Goal: Task Accomplishment & Management: Use online tool/utility

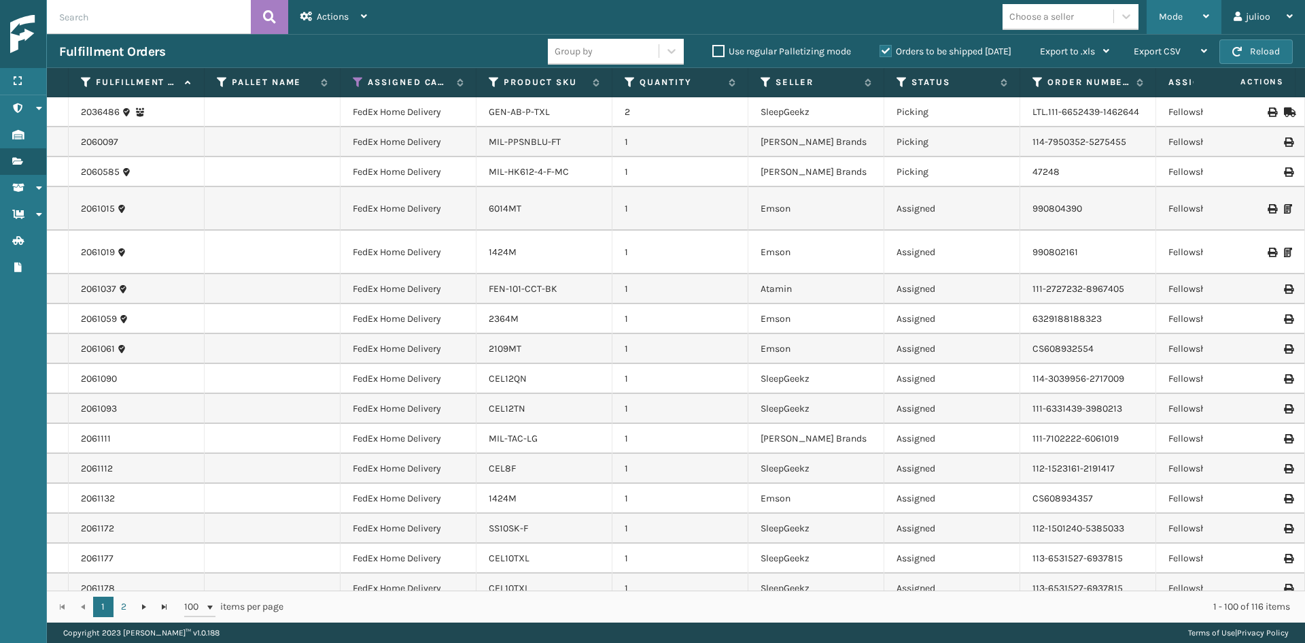
click at [1180, 7] on div "Mode" at bounding box center [1184, 17] width 50 height 34
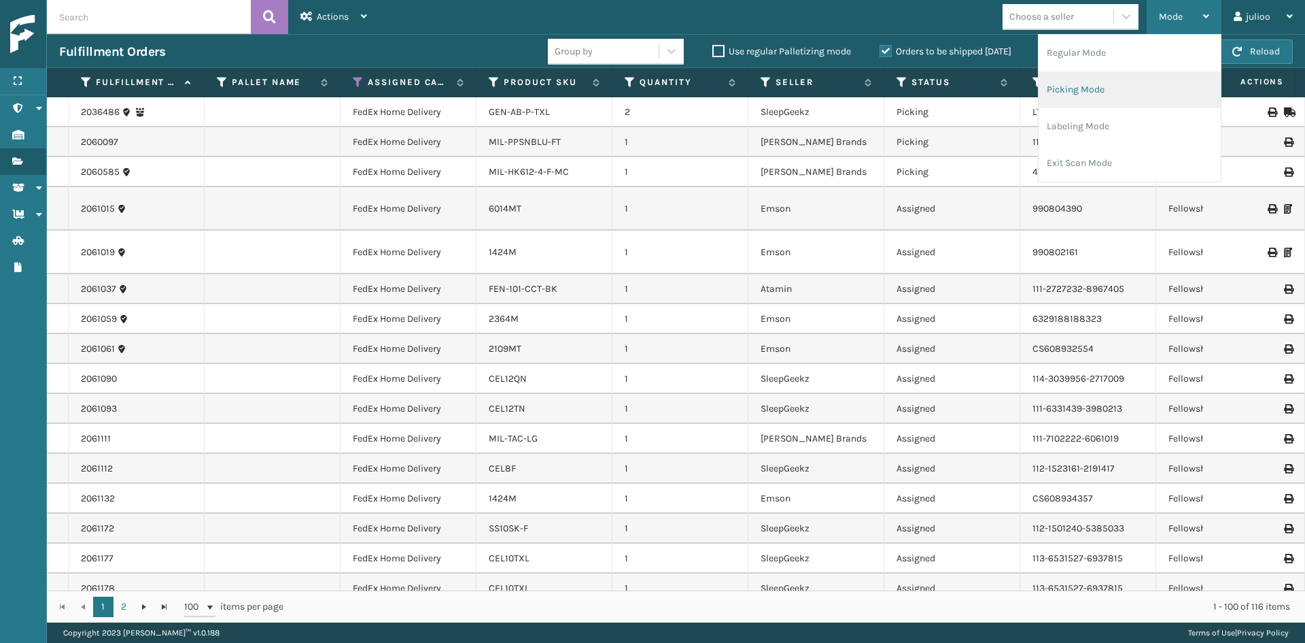
click at [1116, 88] on li "Picking Mode" at bounding box center [1130, 89] width 182 height 37
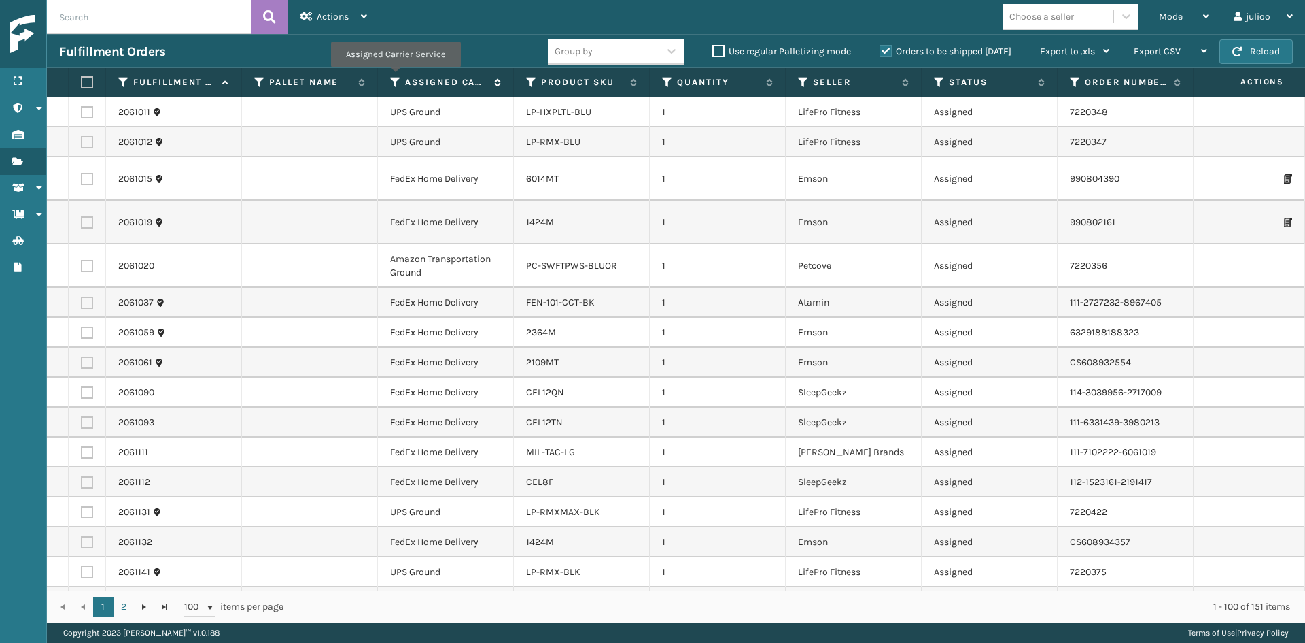
click at [395, 77] on icon at bounding box center [395, 82] width 11 height 12
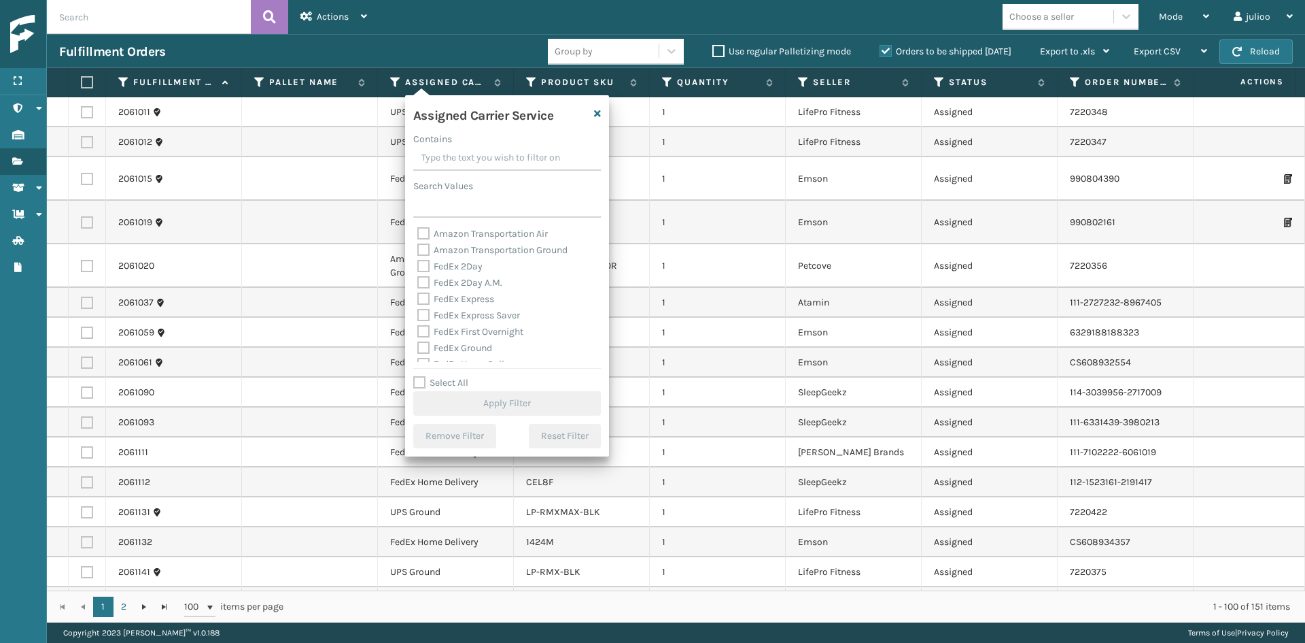
click at [479, 271] on label "FedEx 2Day" at bounding box center [449, 266] width 65 height 12
click at [418, 267] on input "FedEx 2Day" at bounding box center [417, 262] width 1 height 9
checkbox input "true"
click at [481, 279] on label "FedEx 2Day A.M." at bounding box center [459, 283] width 85 height 12
click at [418, 279] on input "FedEx 2Day A.M." at bounding box center [417, 279] width 1 height 9
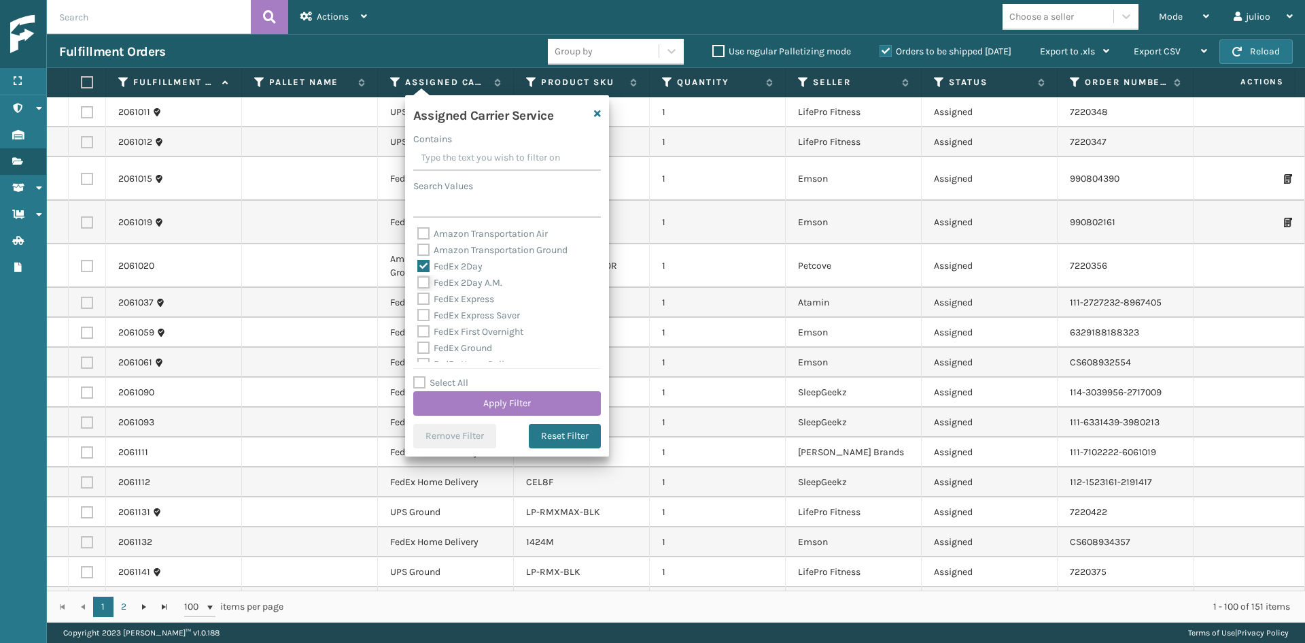
checkbox input "true"
click at [485, 291] on div "FedEx Express" at bounding box center [506, 299] width 179 height 16
click at [485, 297] on label "FedEx Express" at bounding box center [455, 299] width 77 height 12
click at [418, 297] on input "FedEx Express" at bounding box center [417, 295] width 1 height 9
checkbox input "true"
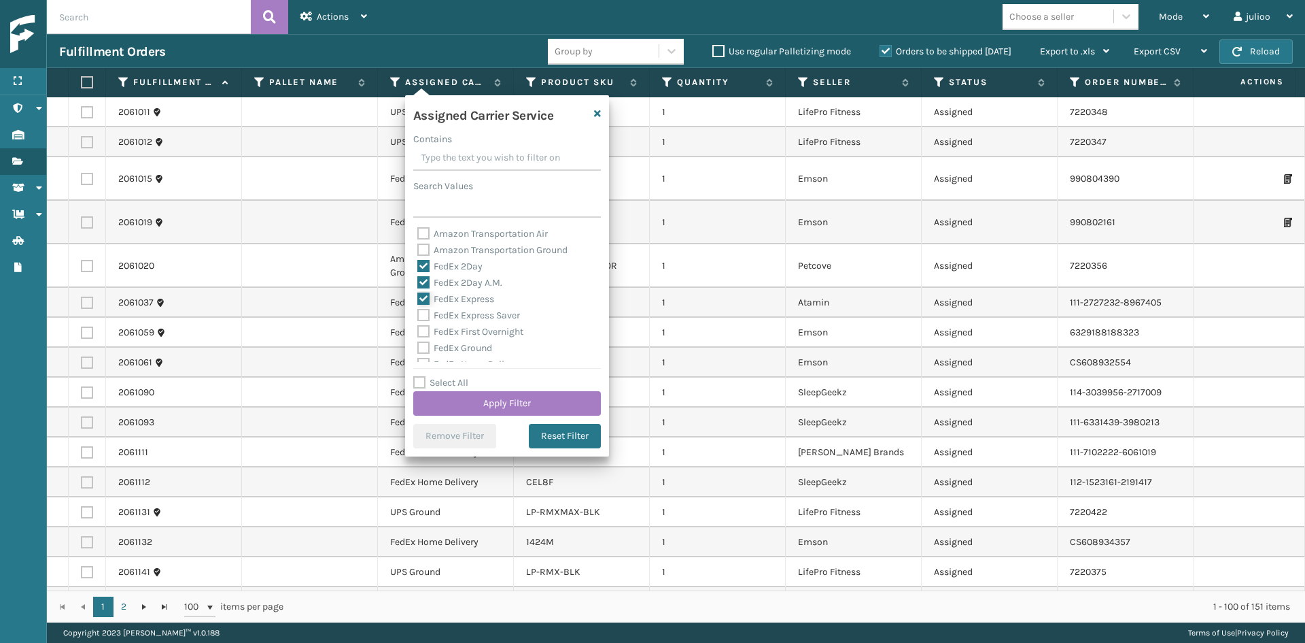
scroll to position [68, 0]
click at [473, 250] on label "FedEx Express Saver" at bounding box center [468, 247] width 103 height 12
click at [418, 248] on input "FedEx Express Saver" at bounding box center [417, 243] width 1 height 9
checkbox input "true"
click at [473, 264] on label "FedEx First Overnight" at bounding box center [470, 264] width 106 height 12
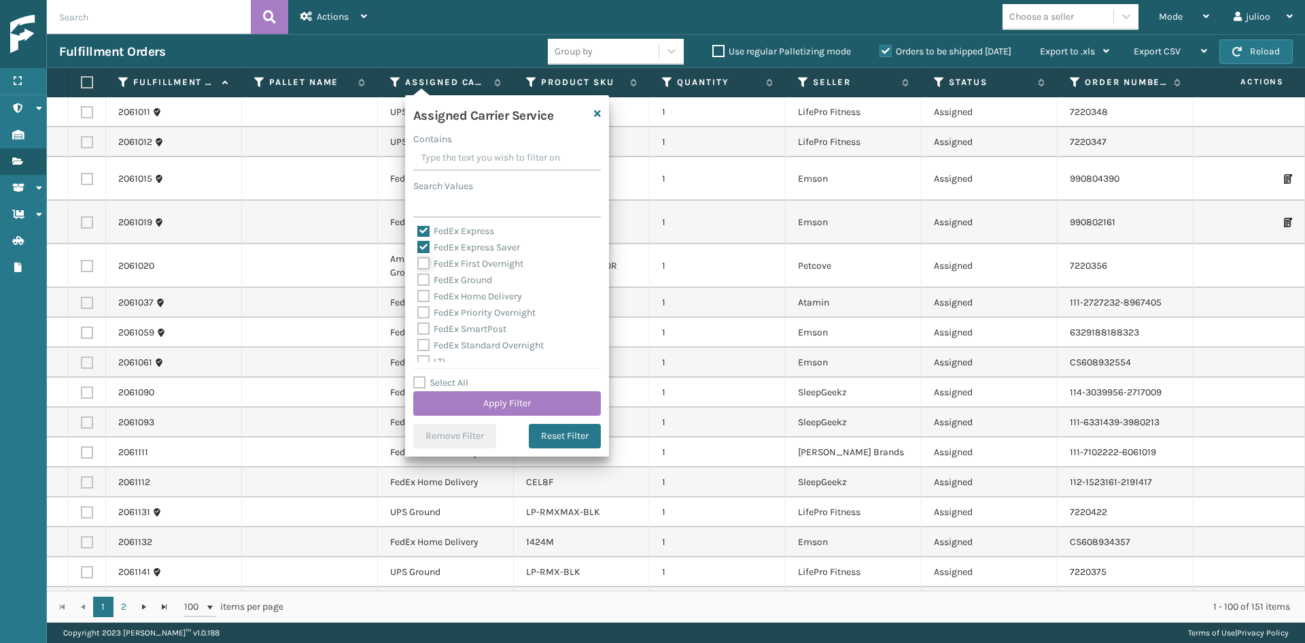
click at [418, 264] on input "FedEx First Overnight" at bounding box center [417, 260] width 1 height 9
checkbox input "true"
click at [475, 282] on label "FedEx Ground" at bounding box center [454, 280] width 75 height 12
click at [418, 281] on input "FedEx Ground" at bounding box center [417, 276] width 1 height 9
checkbox input "true"
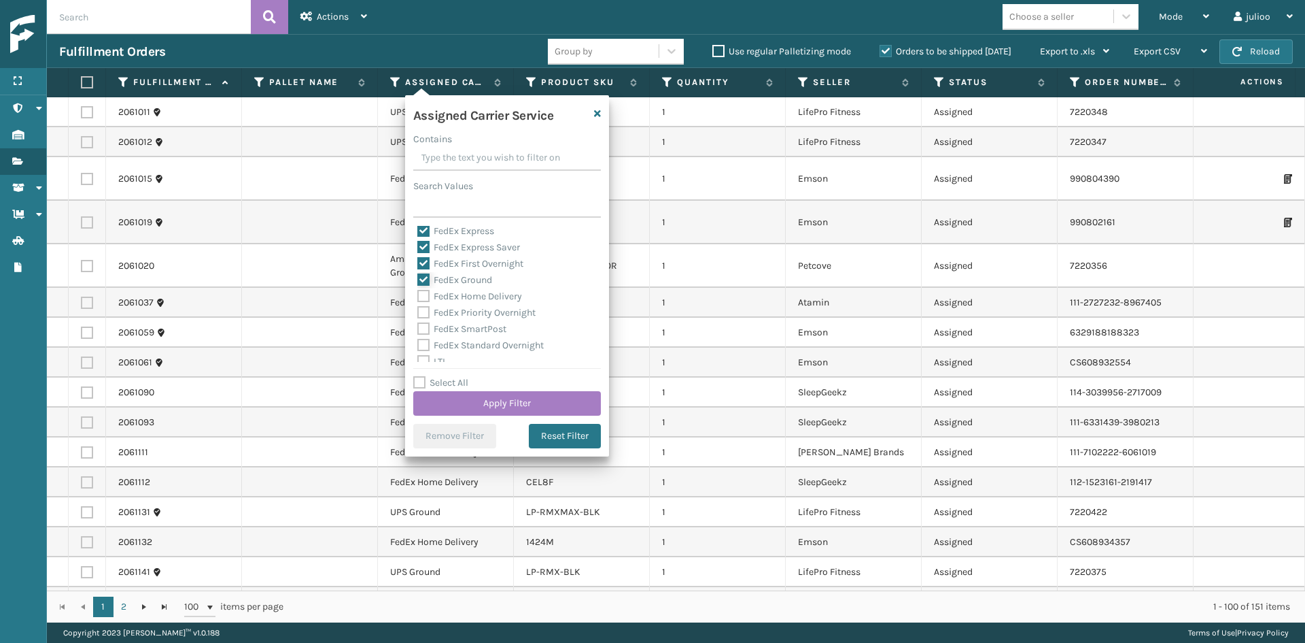
scroll to position [136, 0]
click at [459, 233] on div "FedEx Home Delivery" at bounding box center [506, 228] width 179 height 16
click at [458, 231] on label "FedEx Home Delivery" at bounding box center [469, 228] width 105 height 12
click at [418, 229] on input "FedEx Home Delivery" at bounding box center [417, 224] width 1 height 9
checkbox input "true"
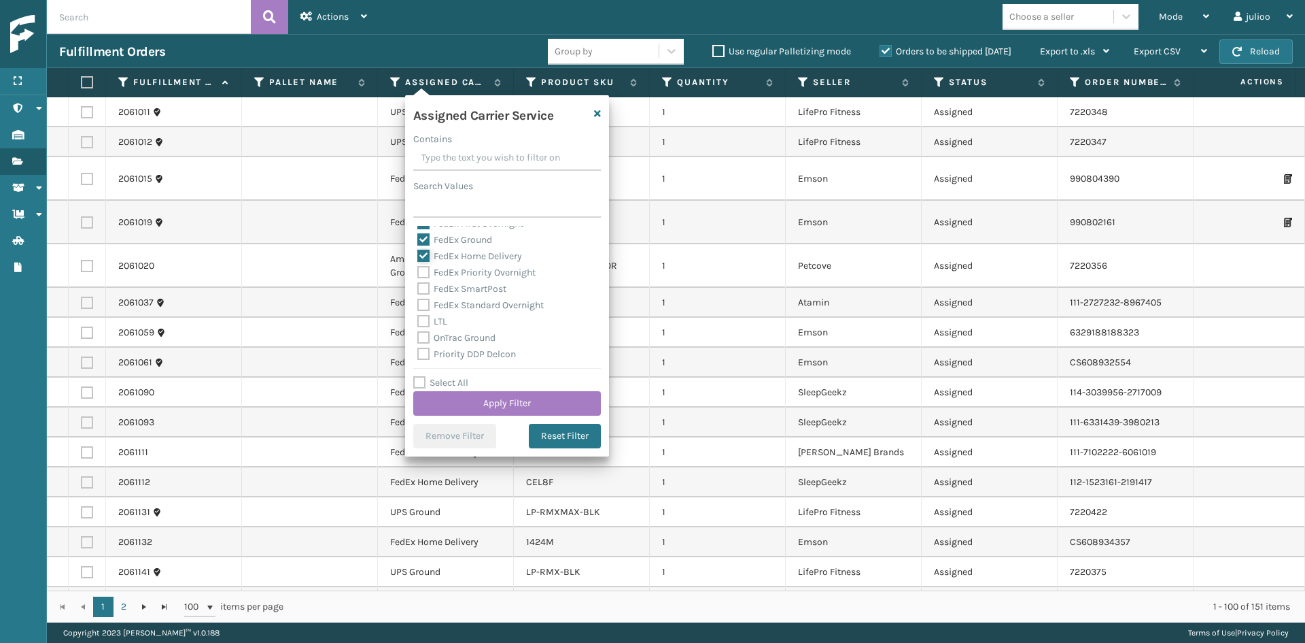
scroll to position [131, 0]
click at [456, 250] on label "FedEx Priority Overnight" at bounding box center [476, 250] width 118 height 12
click at [455, 265] on label "FedEx SmartPost" at bounding box center [461, 266] width 89 height 12
click at [418, 265] on input "FedEx SmartPost" at bounding box center [417, 262] width 1 height 9
checkbox input "true"
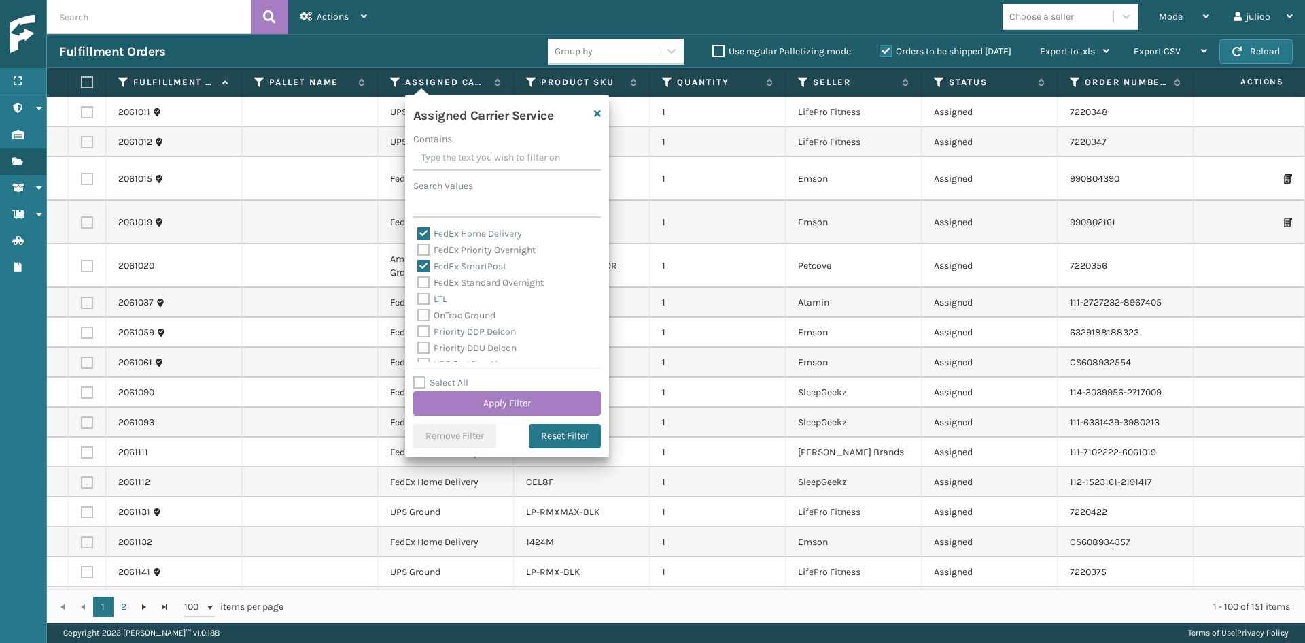
click at [457, 255] on label "FedEx Priority Overnight" at bounding box center [476, 250] width 118 height 12
click at [418, 251] on input "FedEx Priority Overnight" at bounding box center [417, 246] width 1 height 9
checkbox input "true"
click at [458, 281] on label "FedEx Standard Overnight" at bounding box center [480, 283] width 126 height 12
click at [418, 281] on input "FedEx Standard Overnight" at bounding box center [417, 279] width 1 height 9
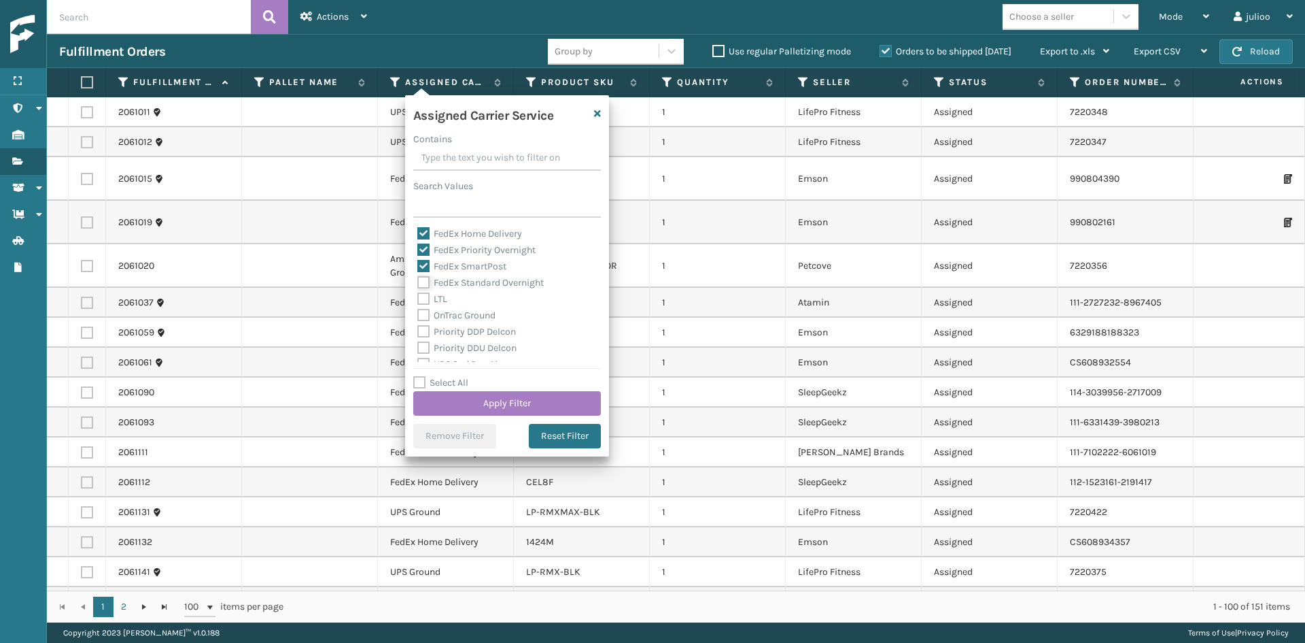
checkbox input "true"
click at [489, 401] on button "Apply Filter" at bounding box center [507, 403] width 188 height 24
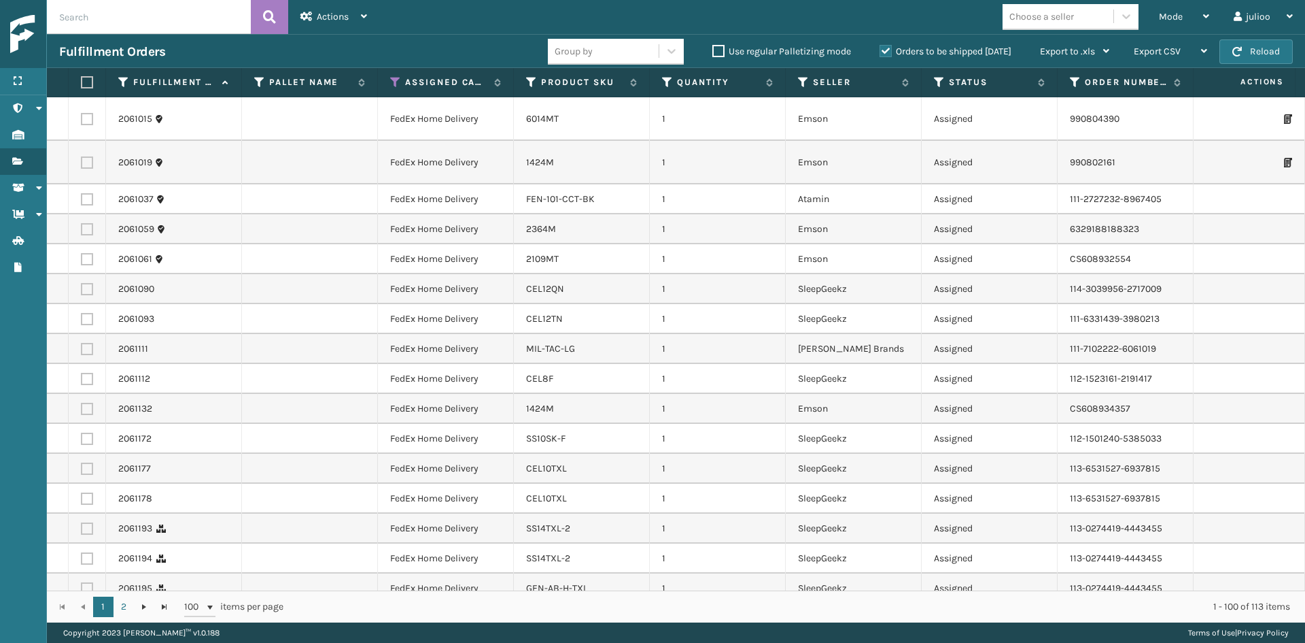
click at [1061, 20] on div "Choose a seller" at bounding box center [1042, 17] width 65 height 14
type input "ems"
click at [1041, 48] on div "Emson" at bounding box center [1071, 50] width 136 height 25
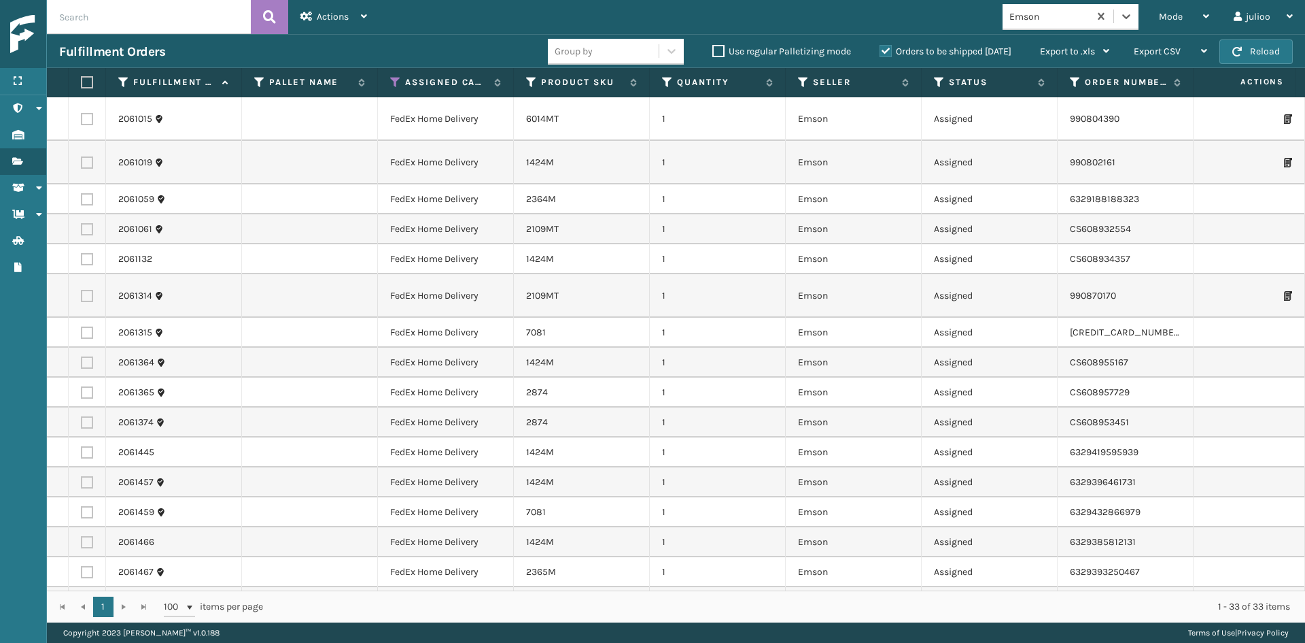
click at [83, 74] on th at bounding box center [87, 82] width 37 height 29
click at [86, 81] on label at bounding box center [85, 82] width 8 height 12
click at [82, 81] on input "checkbox" at bounding box center [81, 82] width 1 height 9
checkbox input "true"
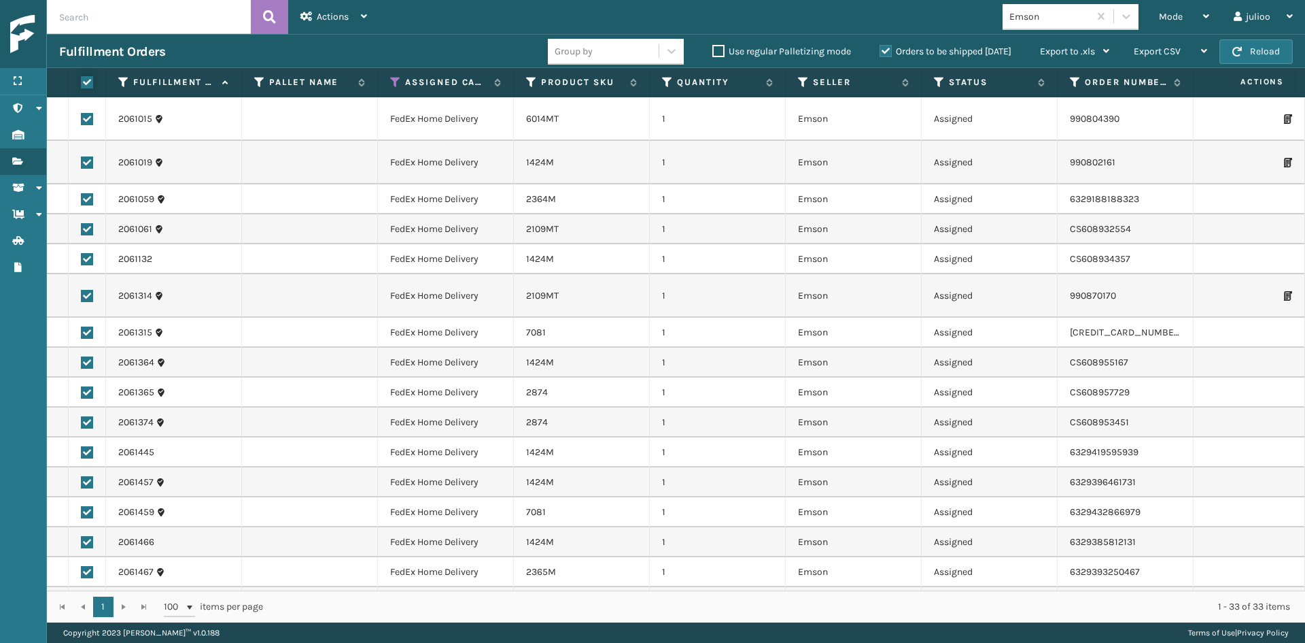
checkbox input "true"
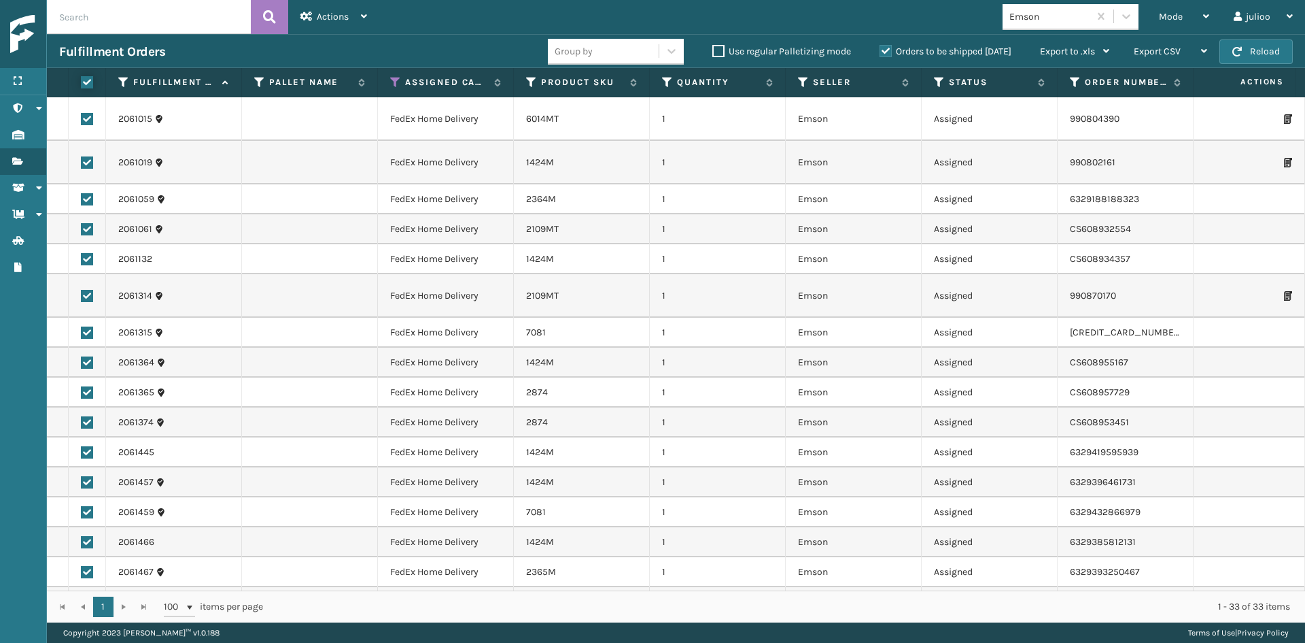
checkbox input "true"
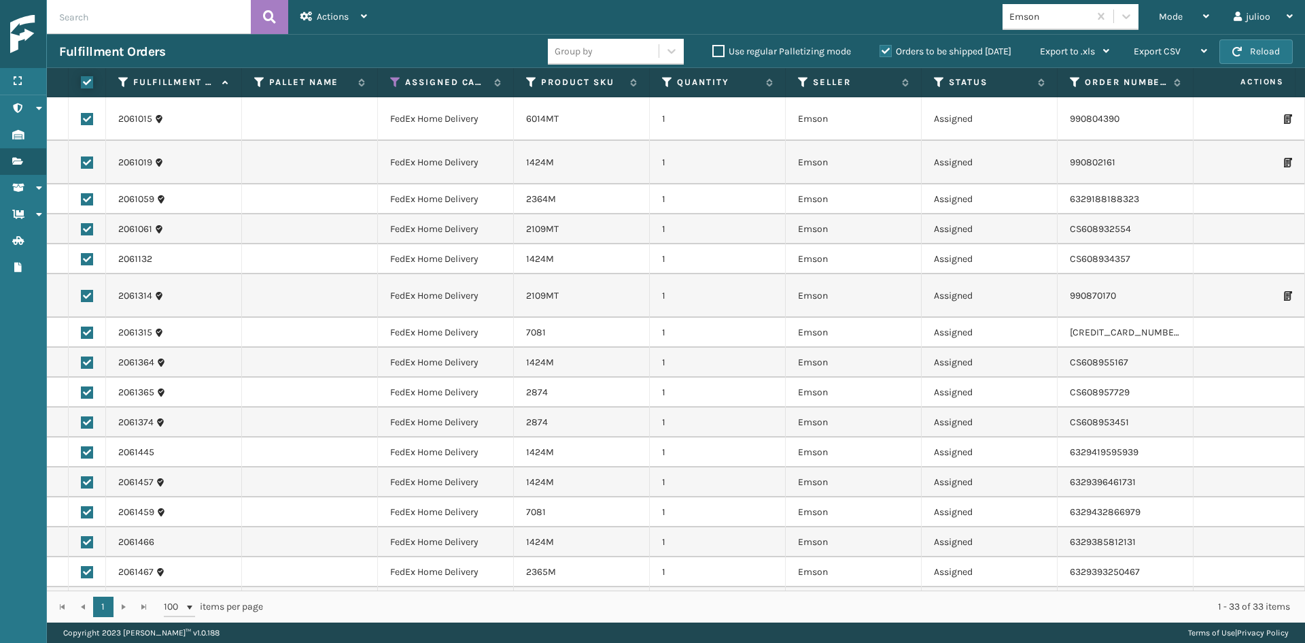
checkbox input "true"
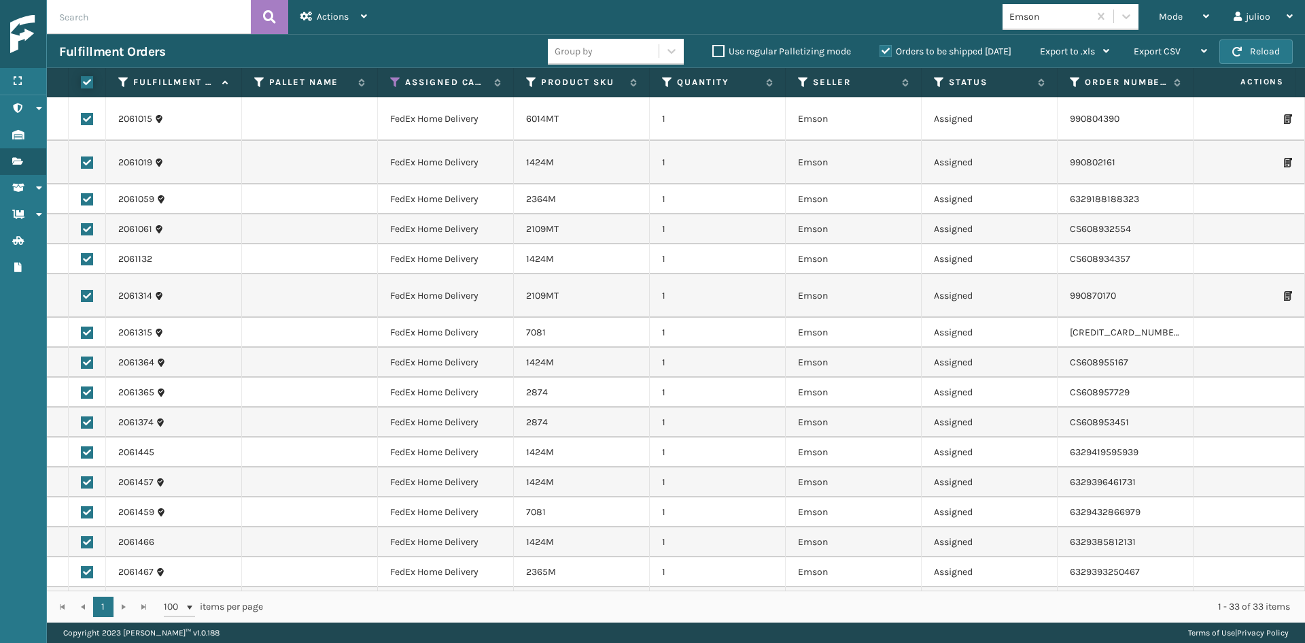
checkbox input "true"
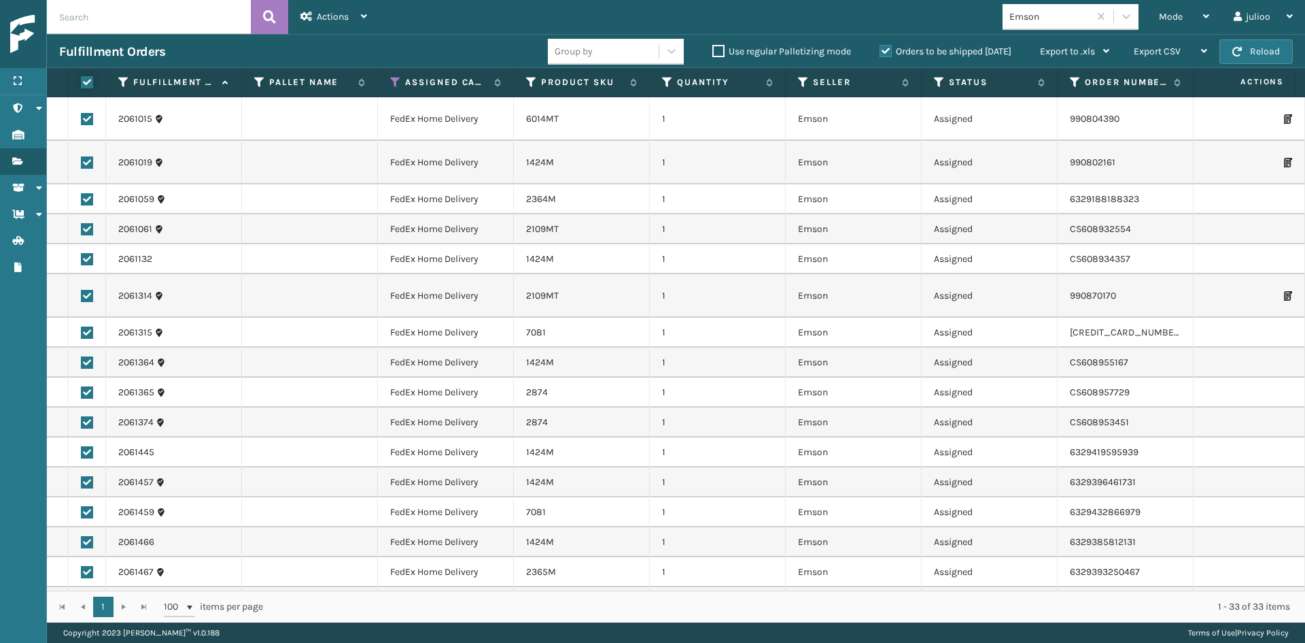
checkbox input "true"
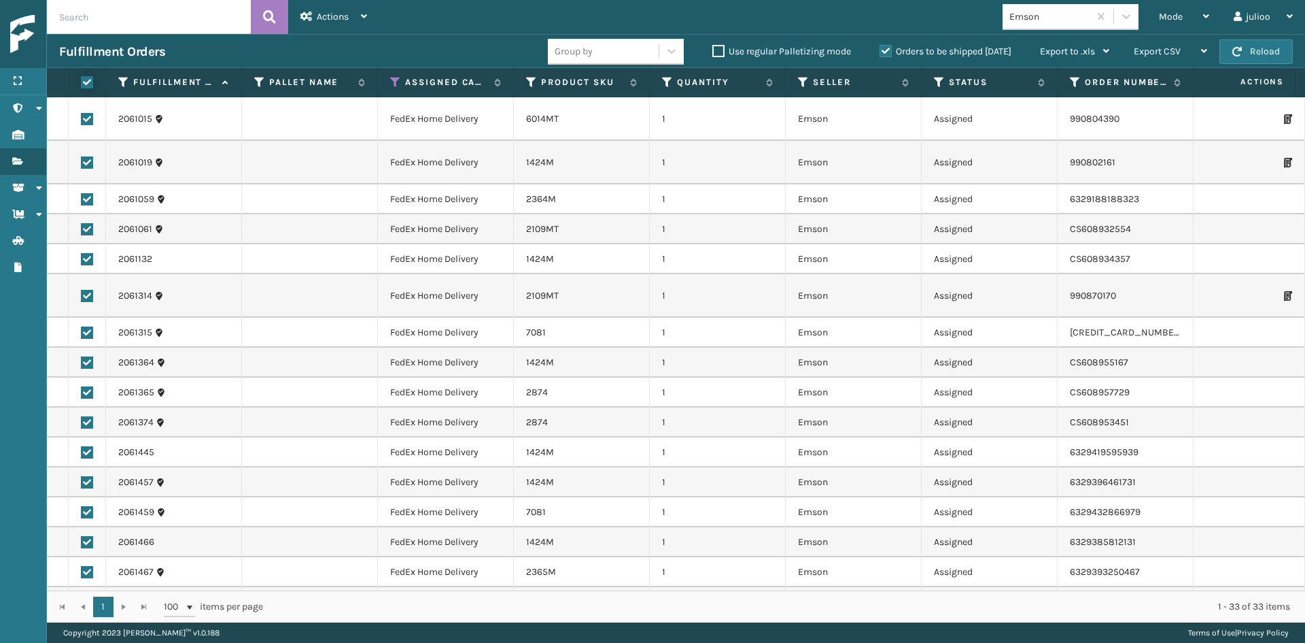
checkbox input "true"
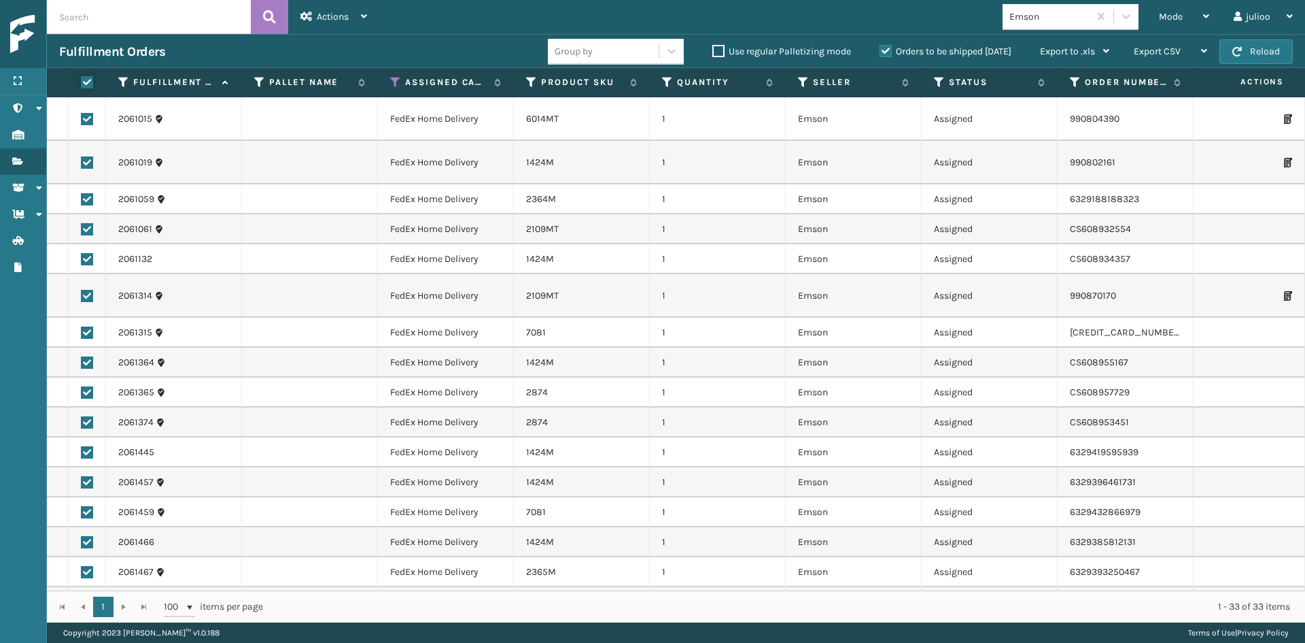
checkbox input "true"
click at [332, 24] on div "Actions" at bounding box center [334, 17] width 67 height 34
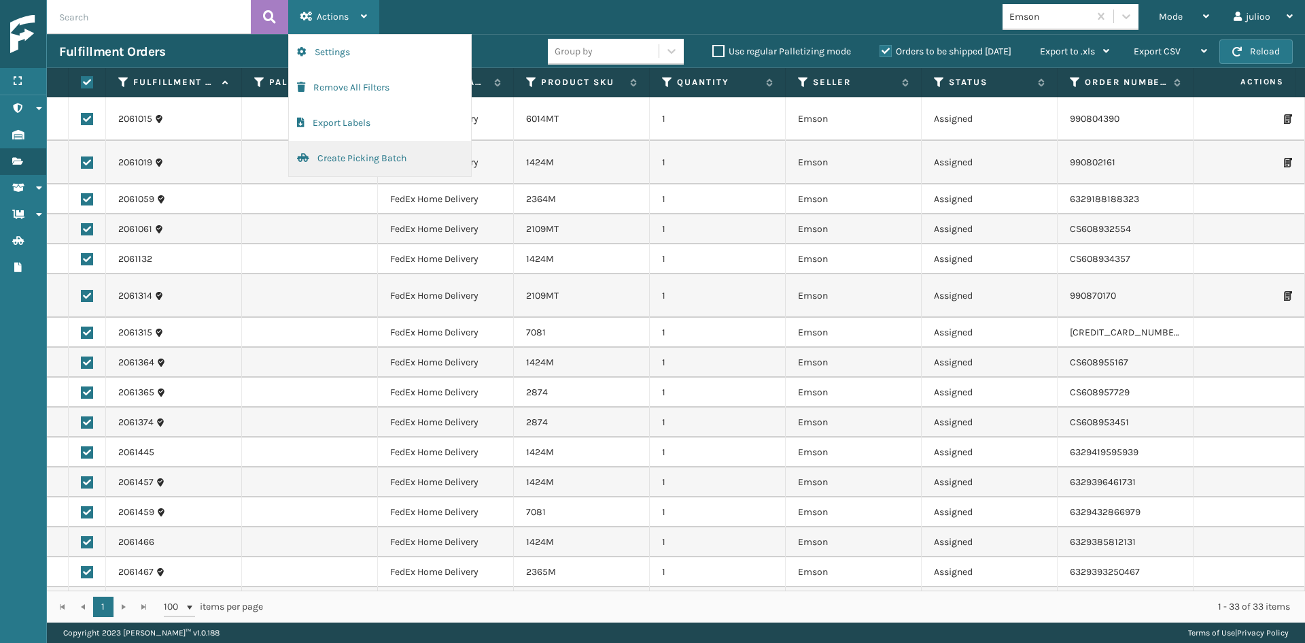
click at [356, 158] on button "Create Picking Batch" at bounding box center [380, 158] width 182 height 35
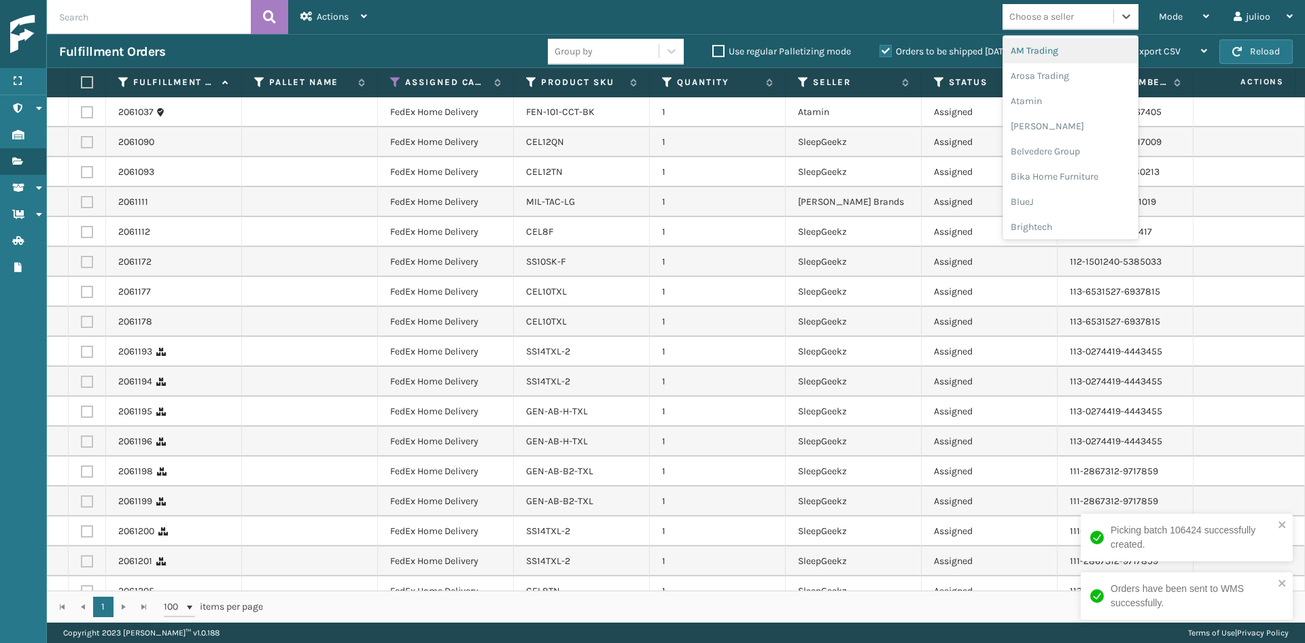
click at [1054, 17] on div "Choose a seller" at bounding box center [1042, 17] width 65 height 14
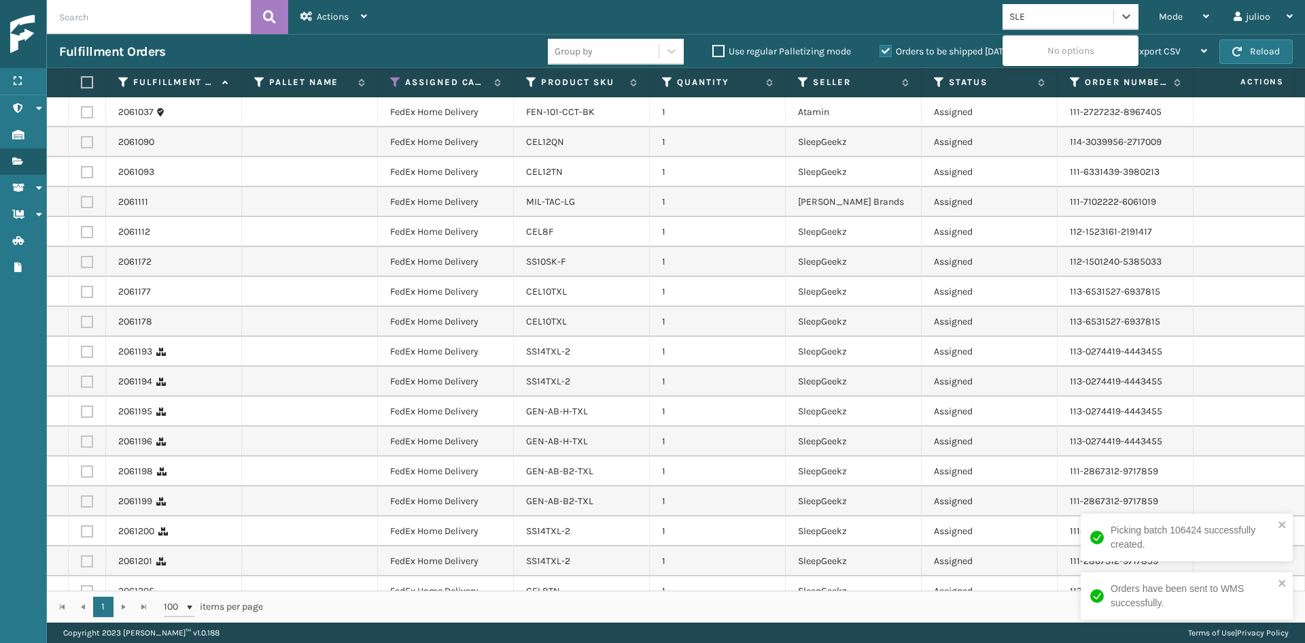
type input "SLEE"
click at [1046, 51] on div "SleepGeekz" at bounding box center [1071, 50] width 136 height 25
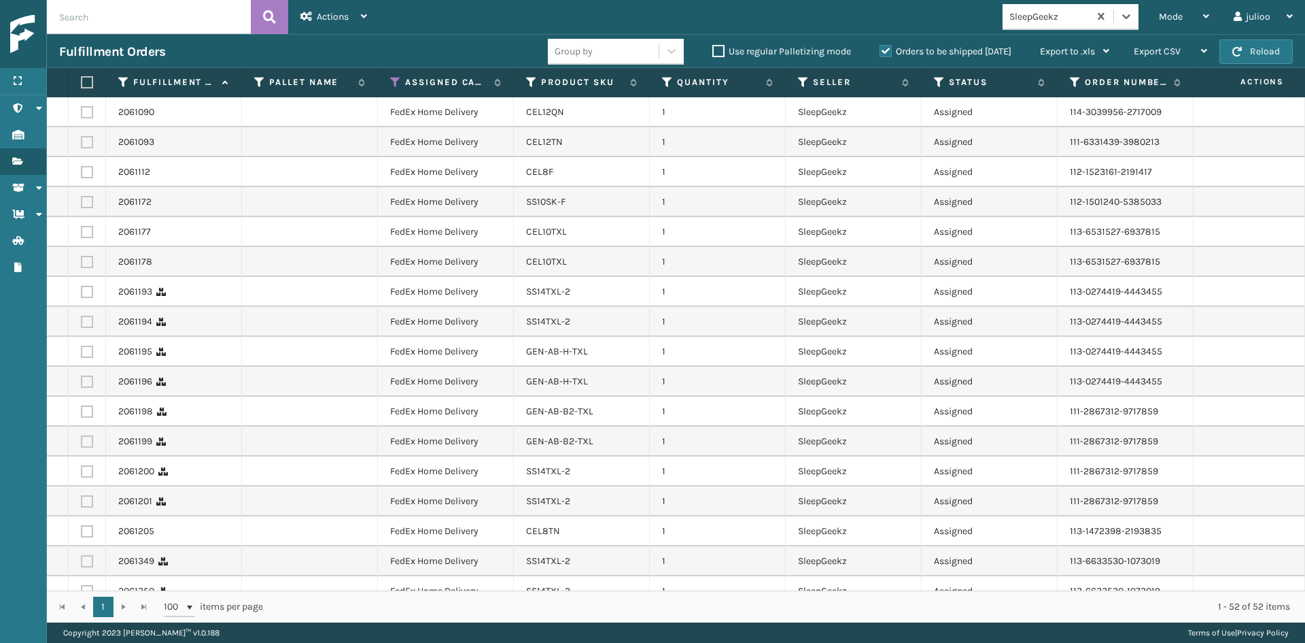
click at [92, 75] on th at bounding box center [87, 82] width 37 height 29
click at [85, 86] on label at bounding box center [85, 82] width 8 height 12
click at [82, 86] on input "checkbox" at bounding box center [81, 82] width 1 height 9
checkbox input "true"
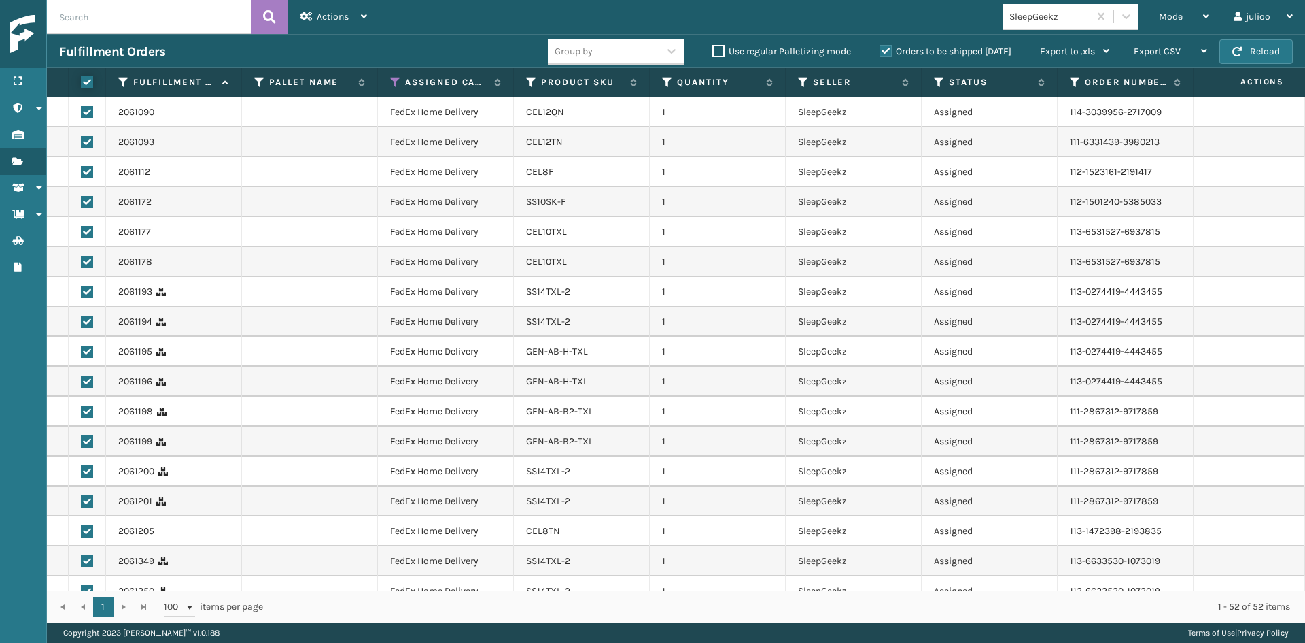
checkbox input "true"
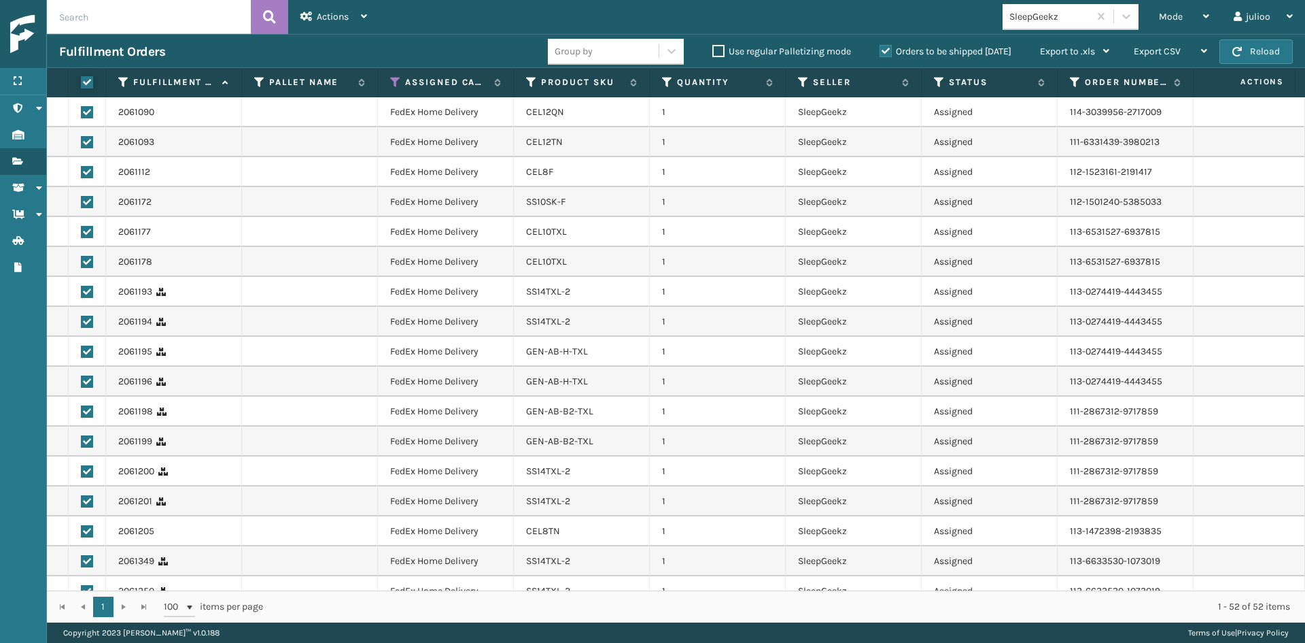
checkbox input "true"
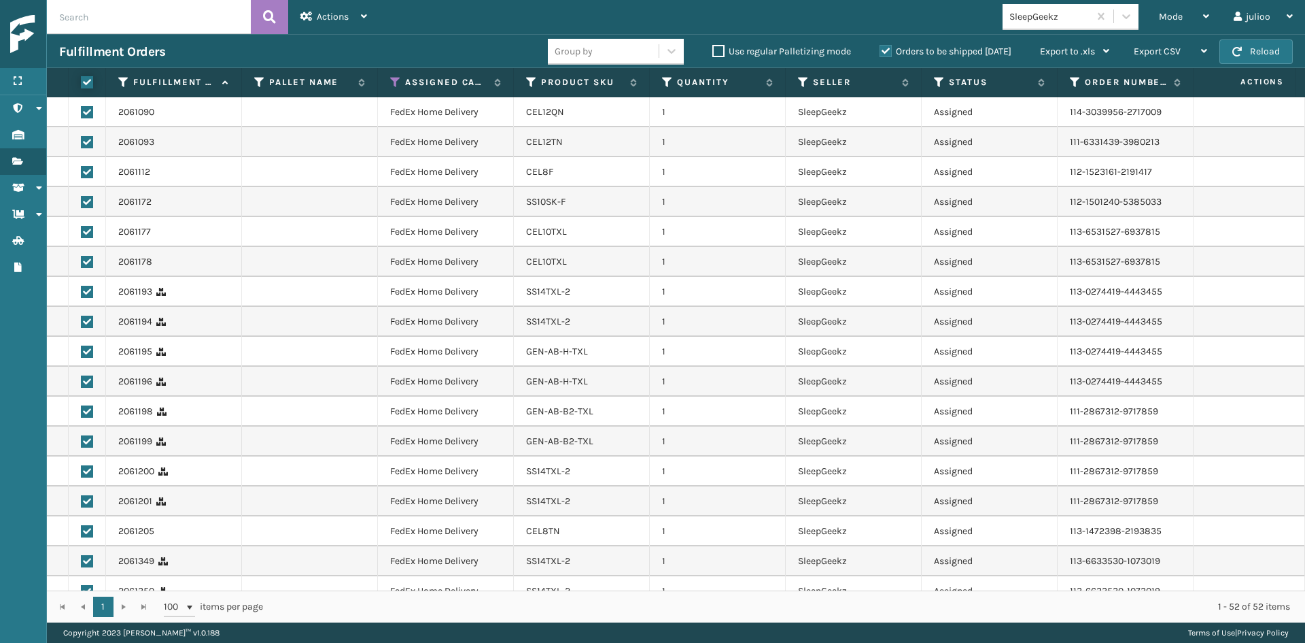
checkbox input "true"
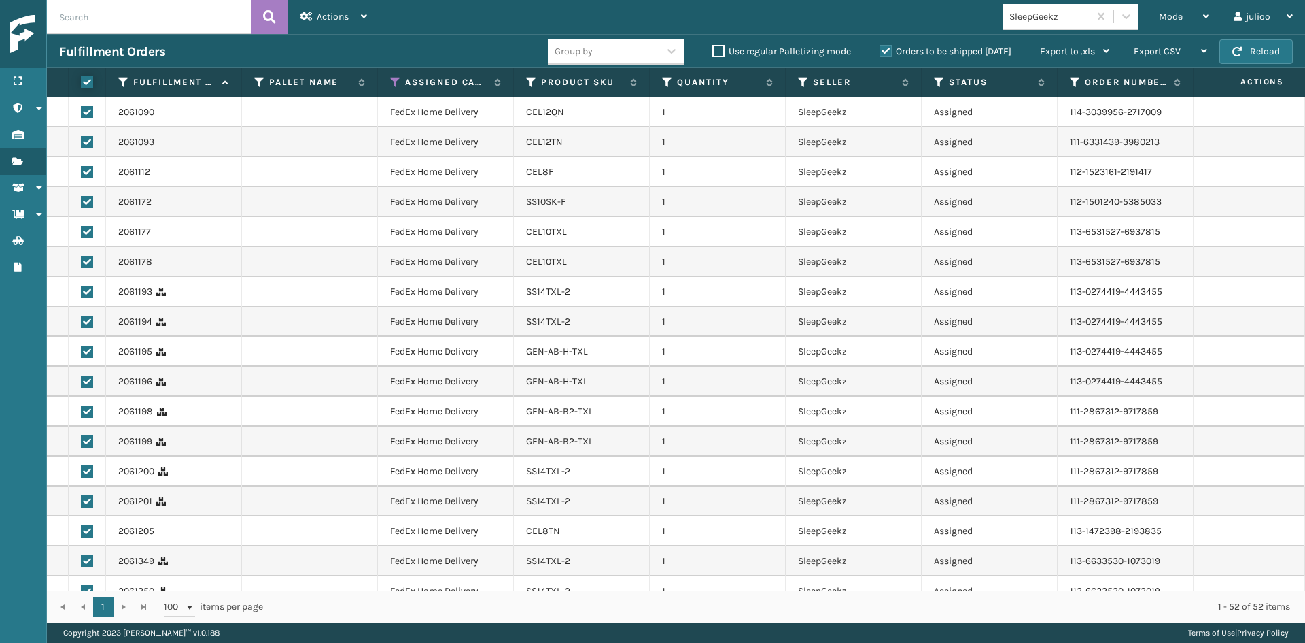
checkbox input "true"
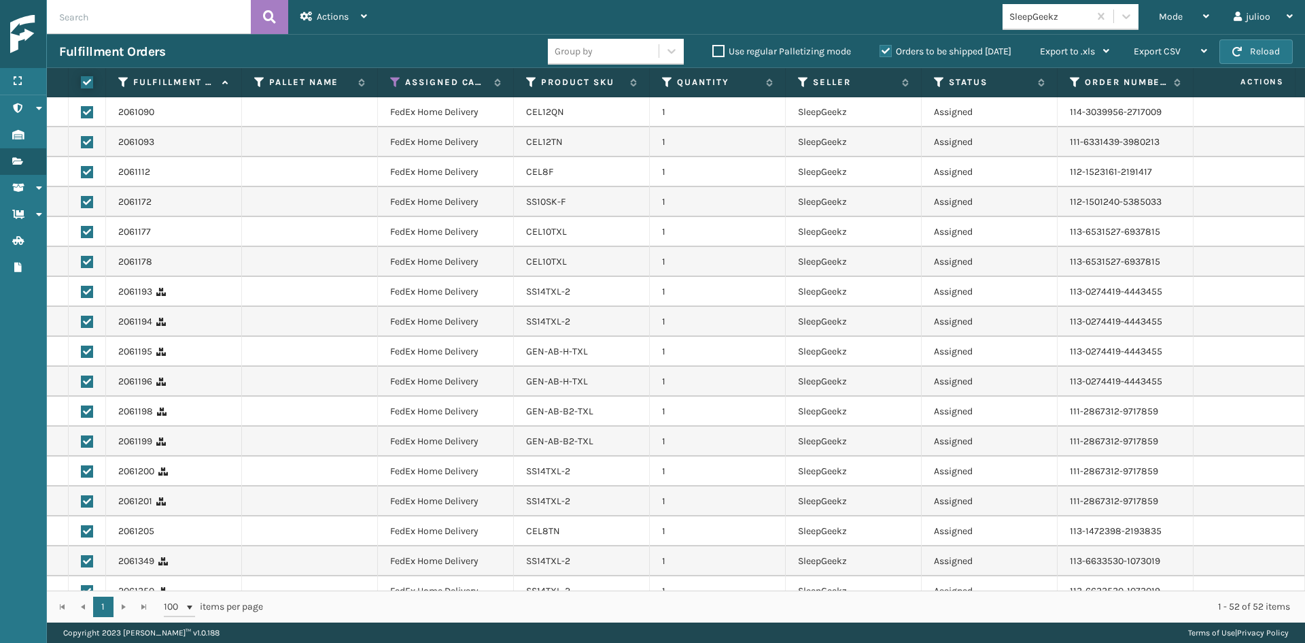
checkbox input "true"
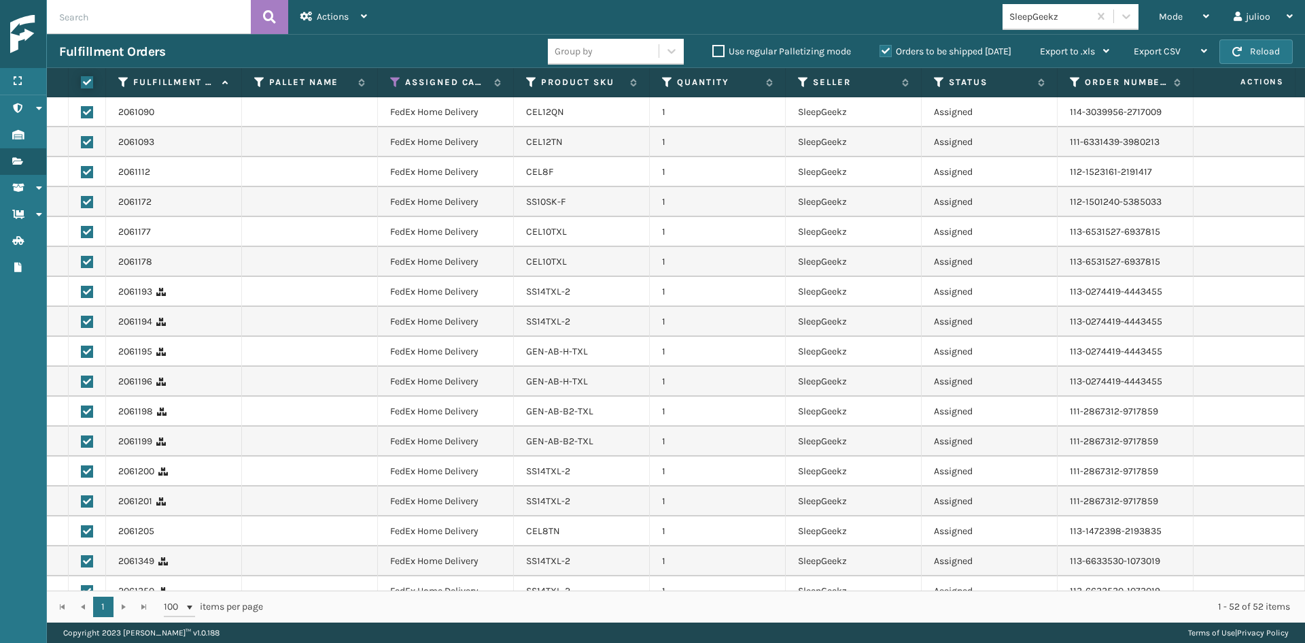
checkbox input "true"
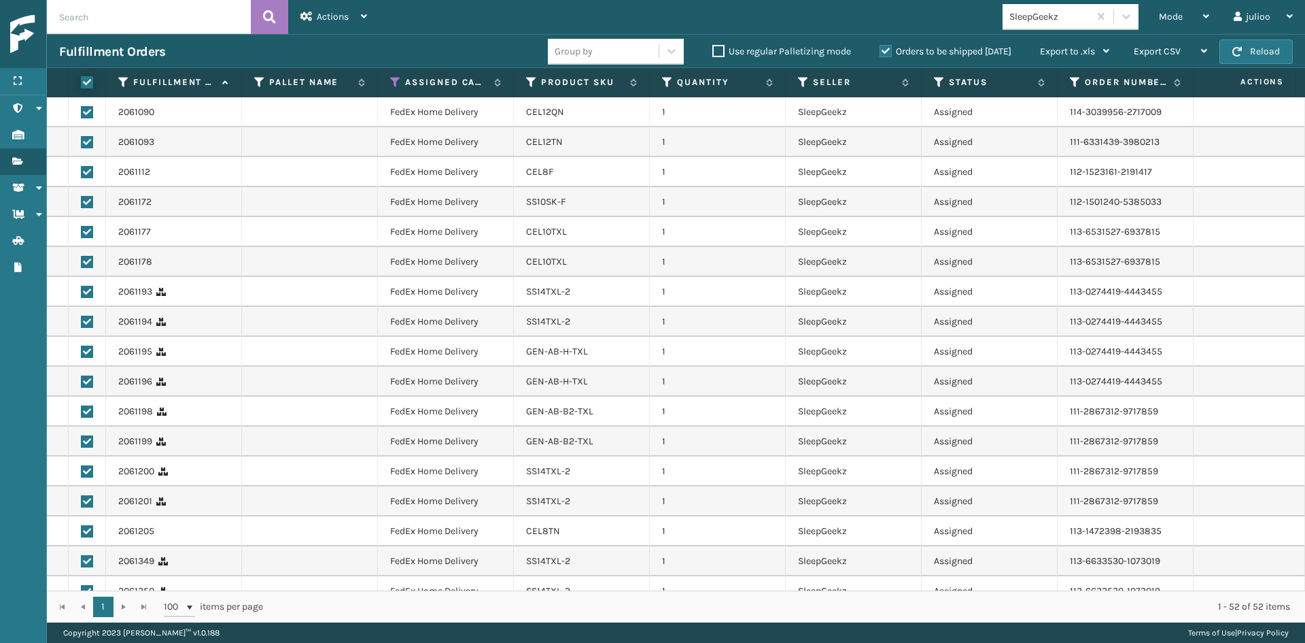
checkbox input "true"
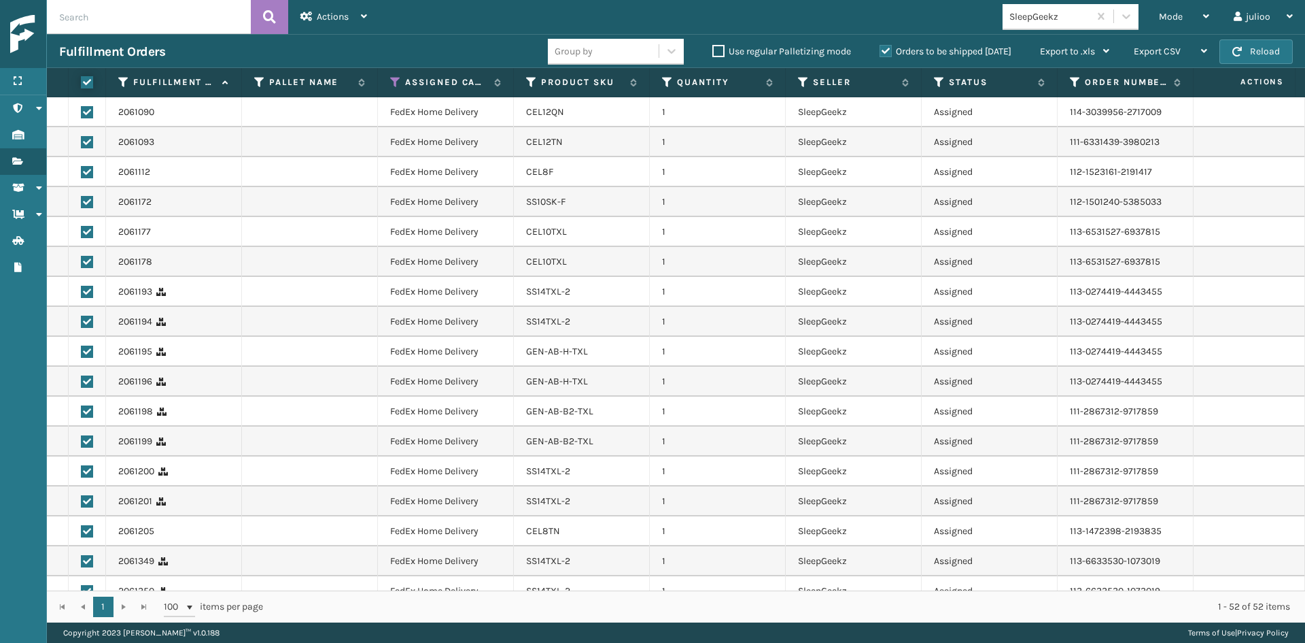
checkbox input "true"
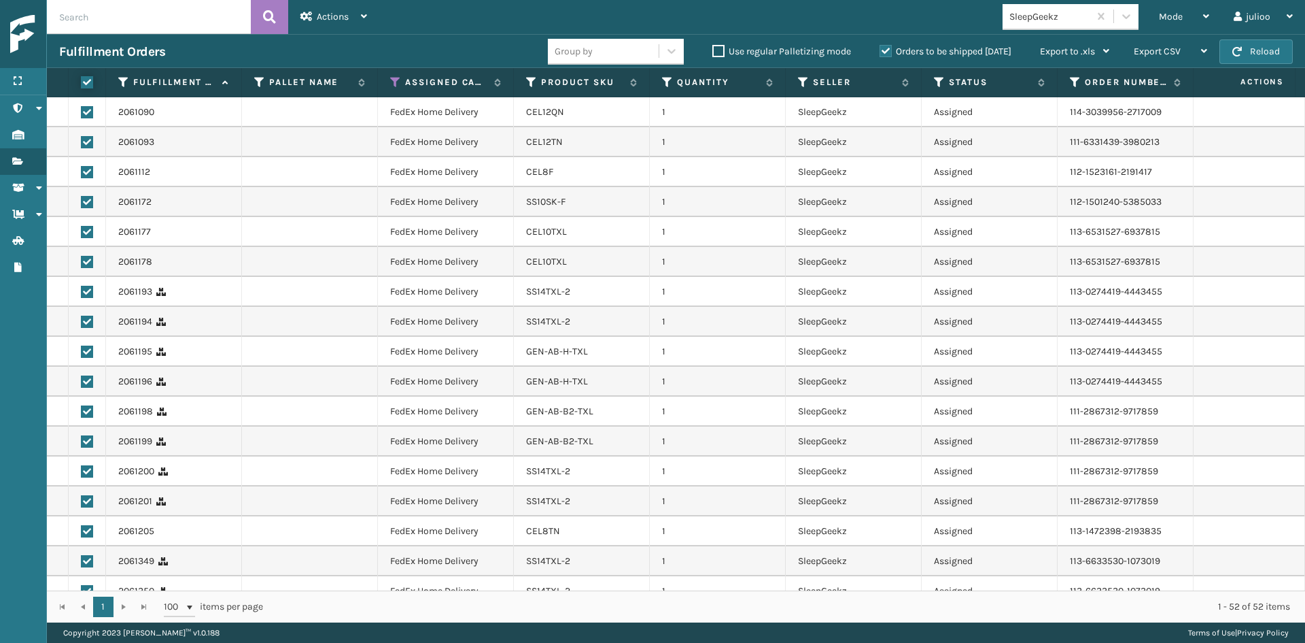
checkbox input "true"
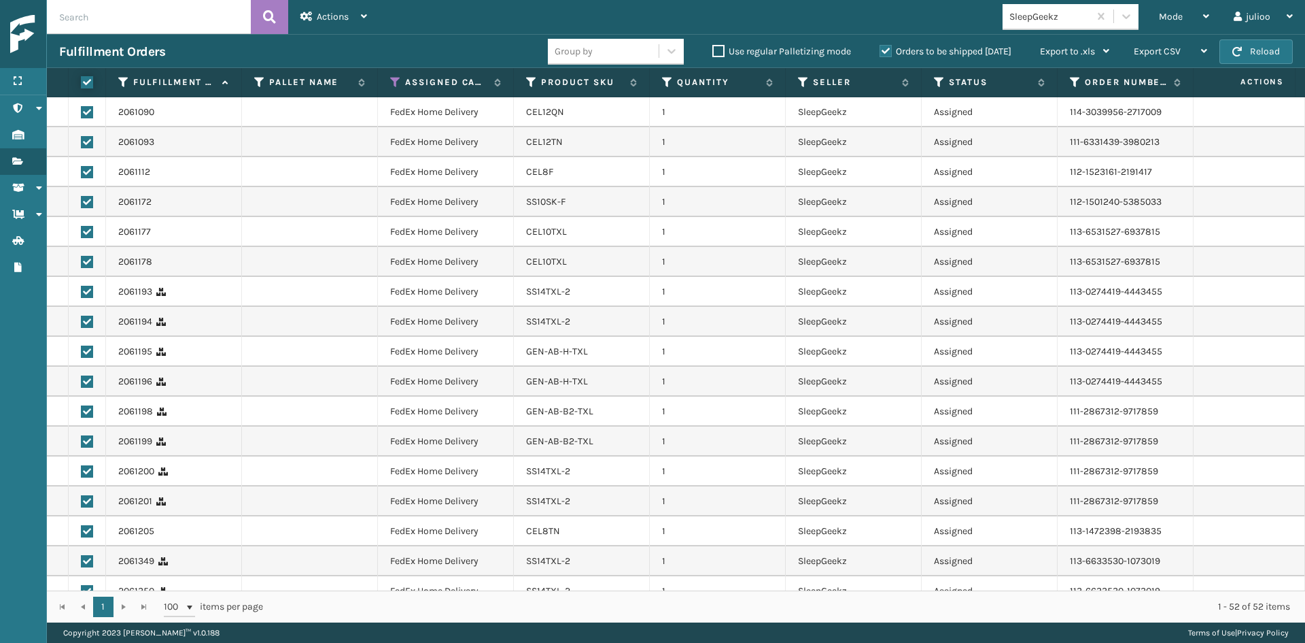
checkbox input "true"
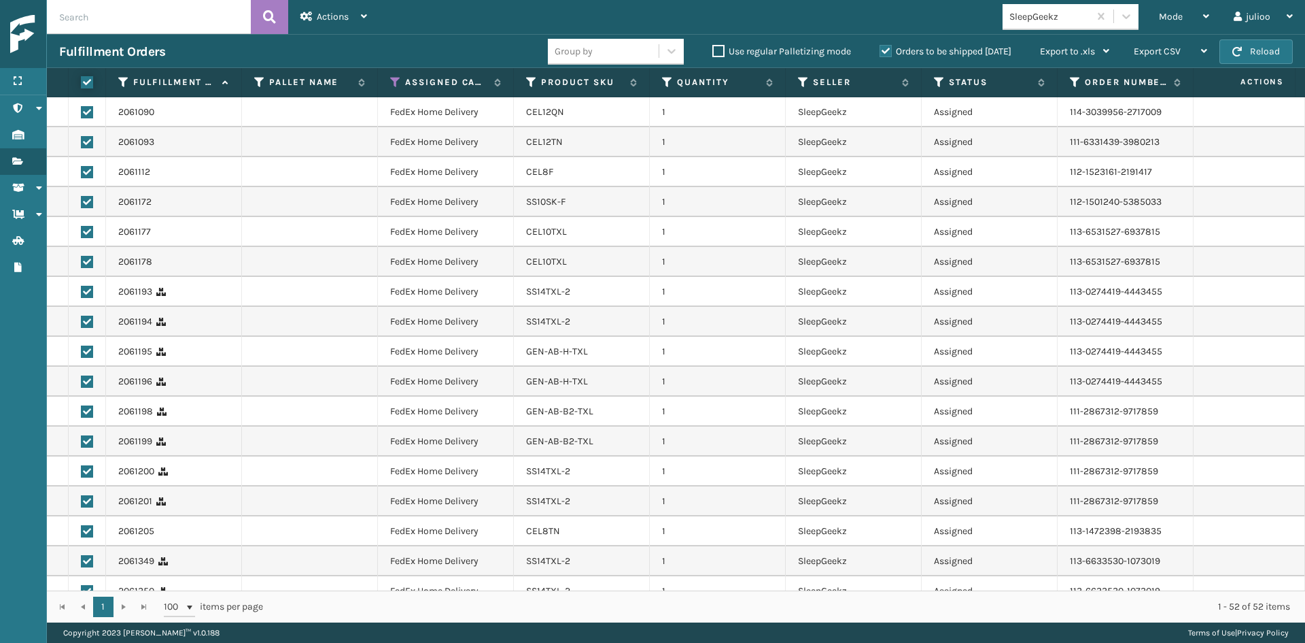
checkbox input "true"
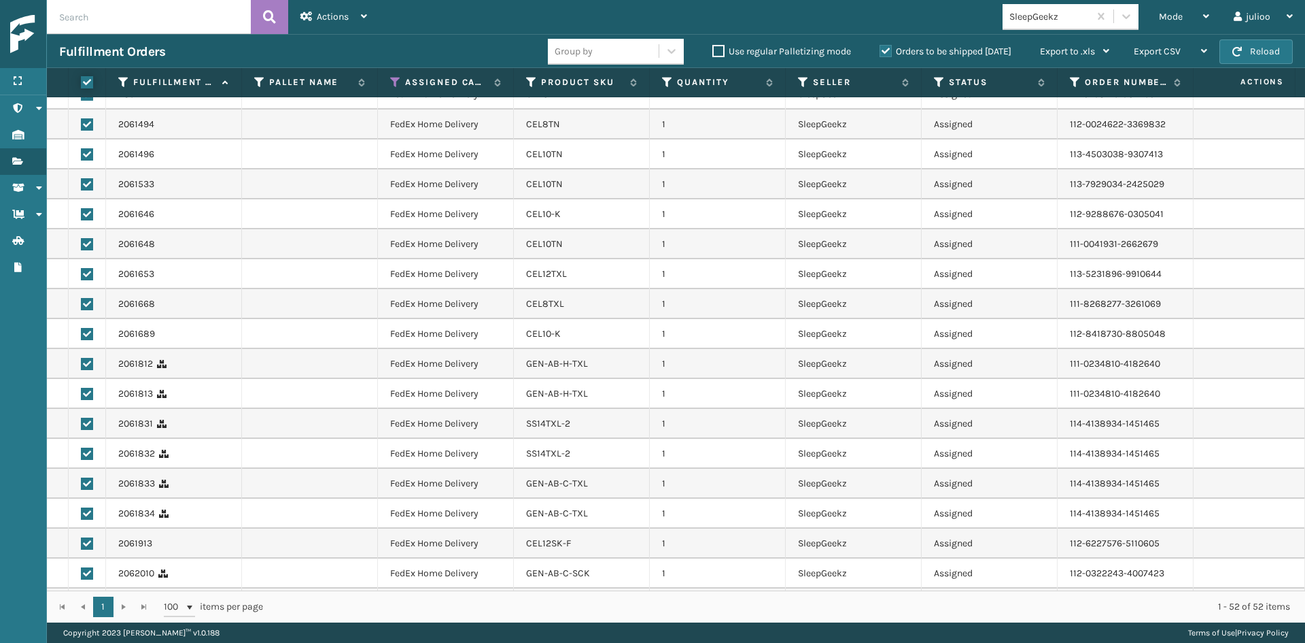
scroll to position [1073, 0]
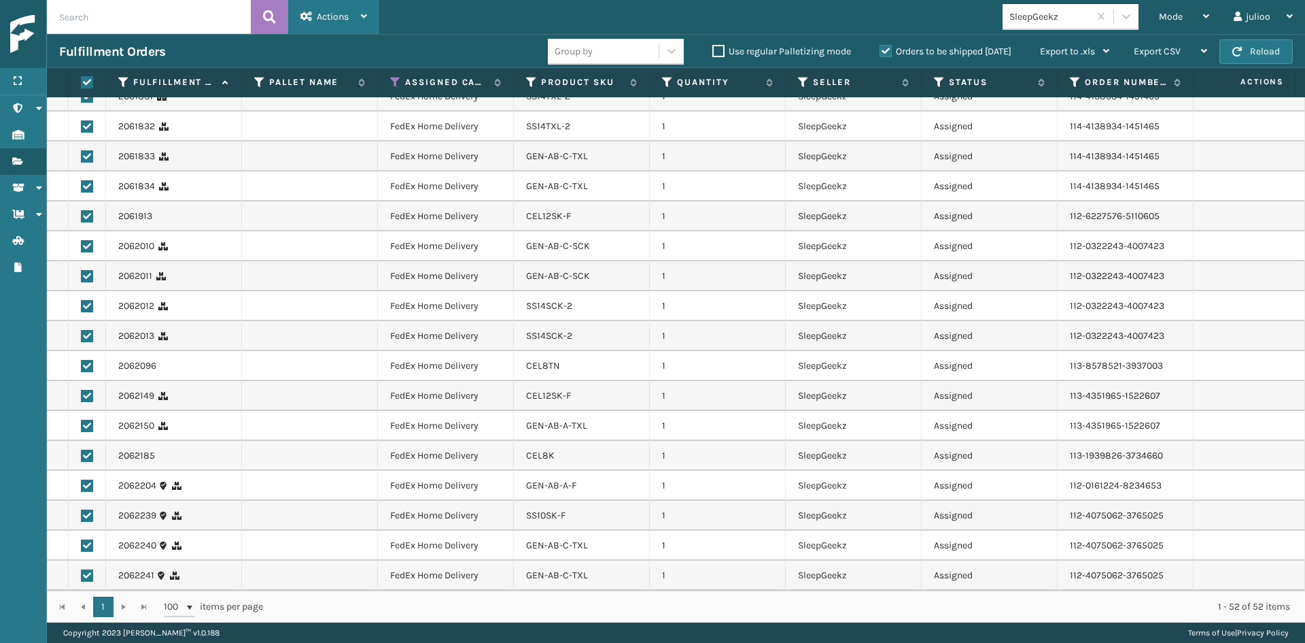
click at [369, 31] on div "Actions Settings Remove All Filters Export Labels Create Picking Batch" at bounding box center [333, 17] width 91 height 34
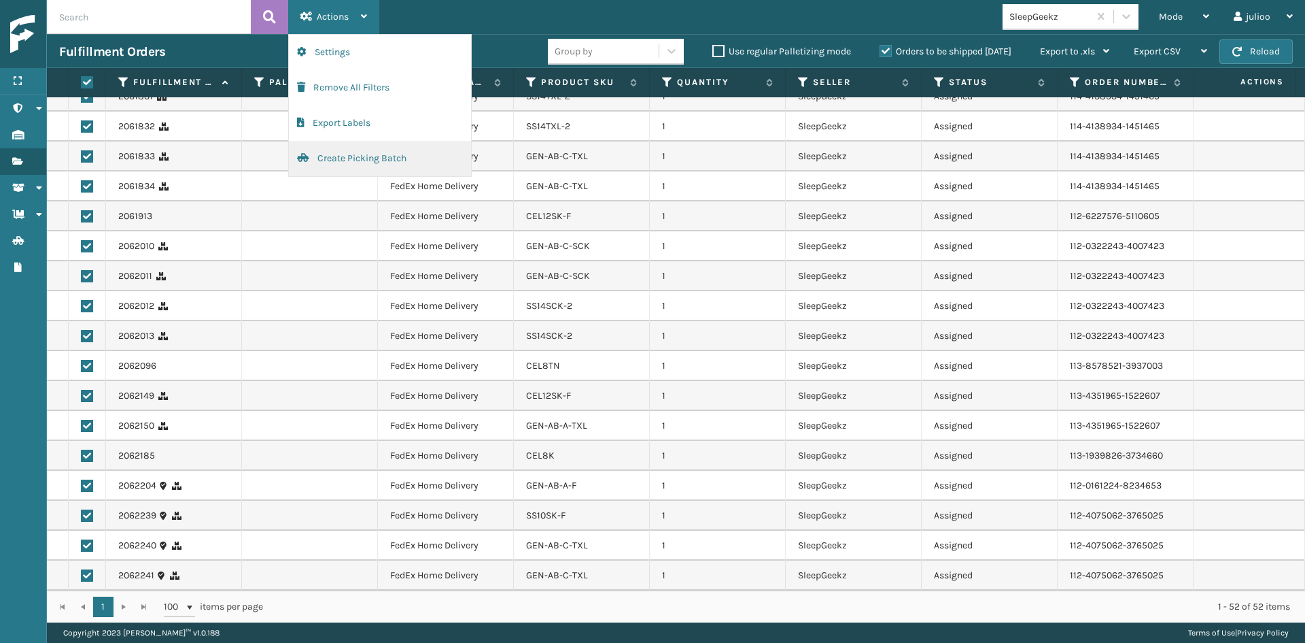
click at [337, 146] on button "Create Picking Batch" at bounding box center [380, 158] width 182 height 35
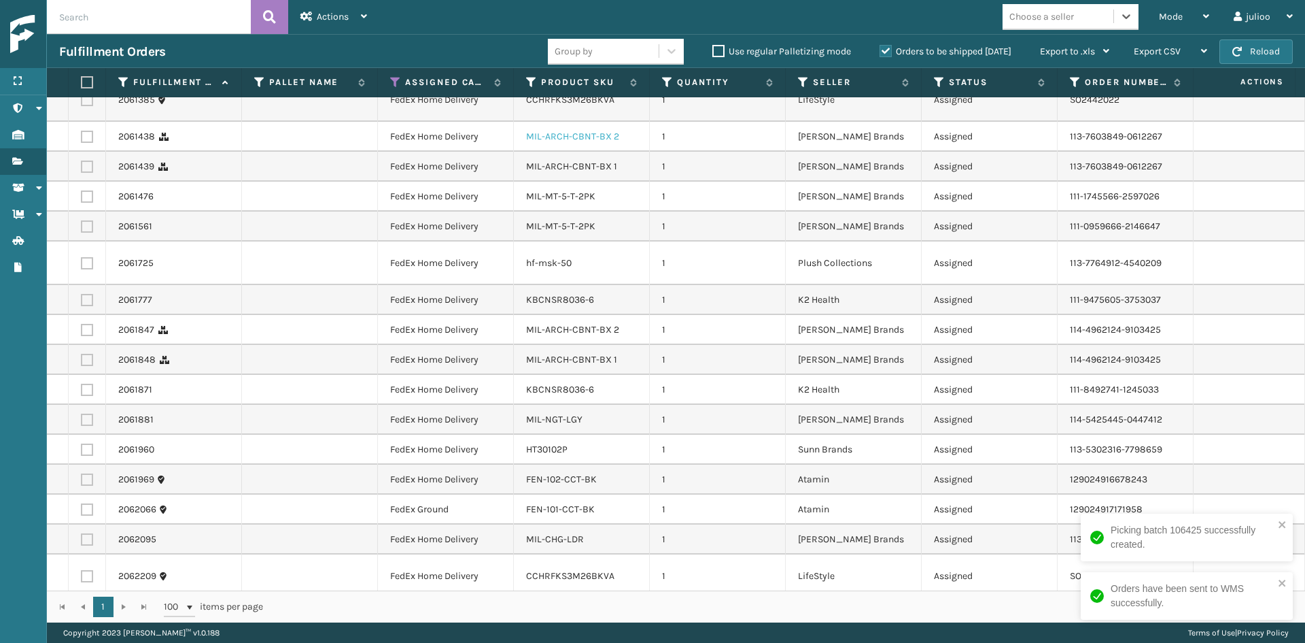
scroll to position [0, 0]
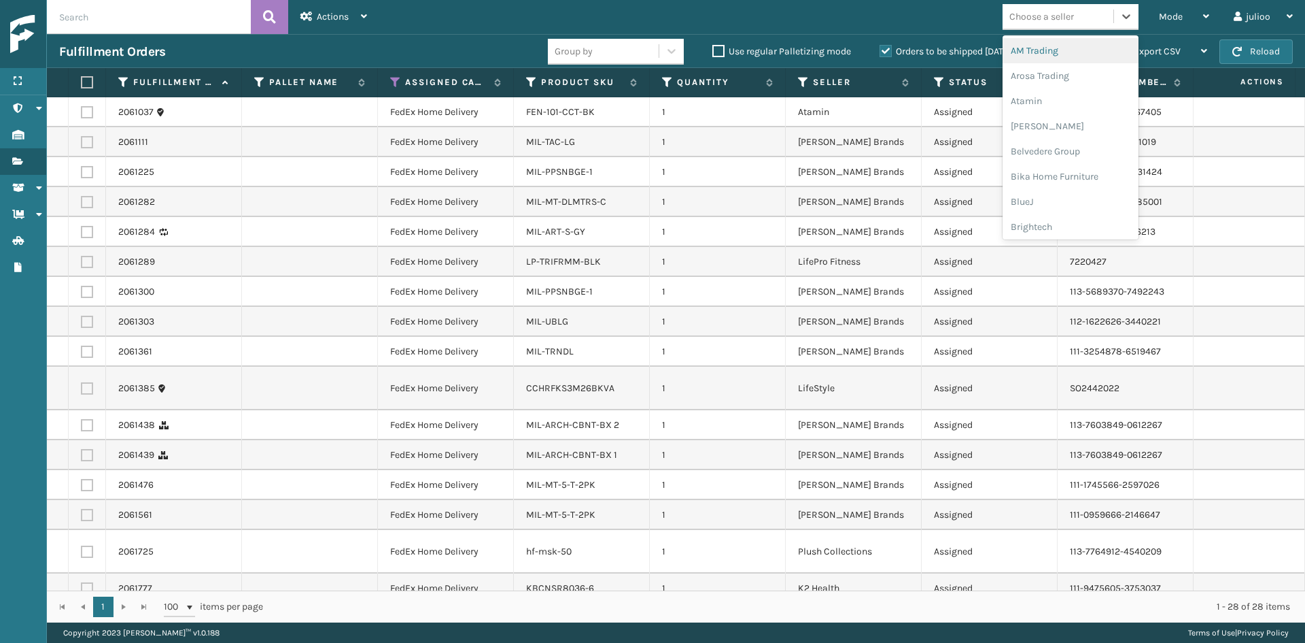
click at [1050, 20] on div "Choose a seller" at bounding box center [1042, 17] width 65 height 14
type input "MILL"
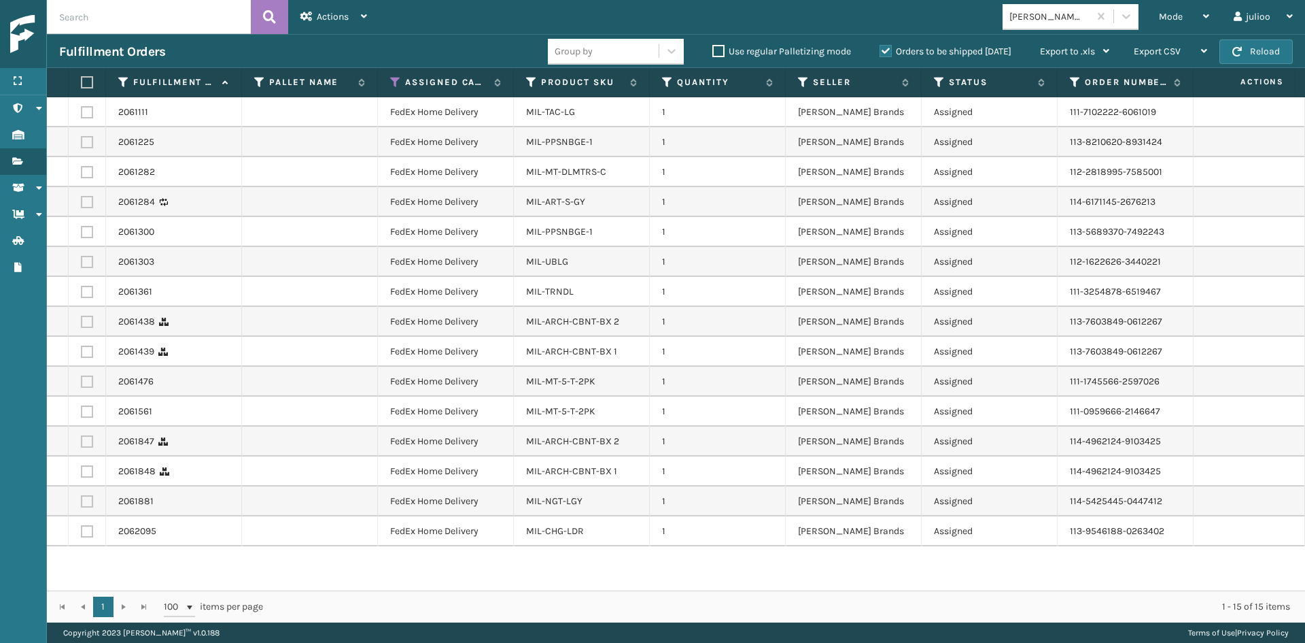
click at [89, 80] on label at bounding box center [85, 82] width 8 height 12
click at [82, 80] on input "checkbox" at bounding box center [81, 82] width 1 height 9
checkbox input "true"
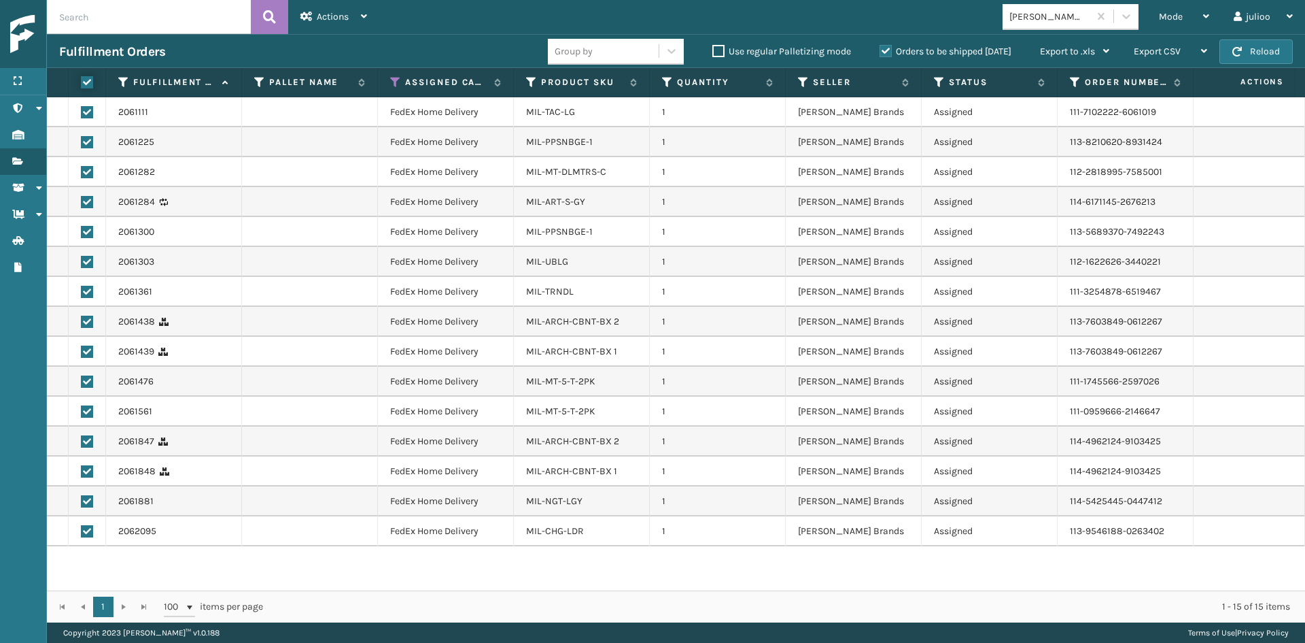
checkbox input "true"
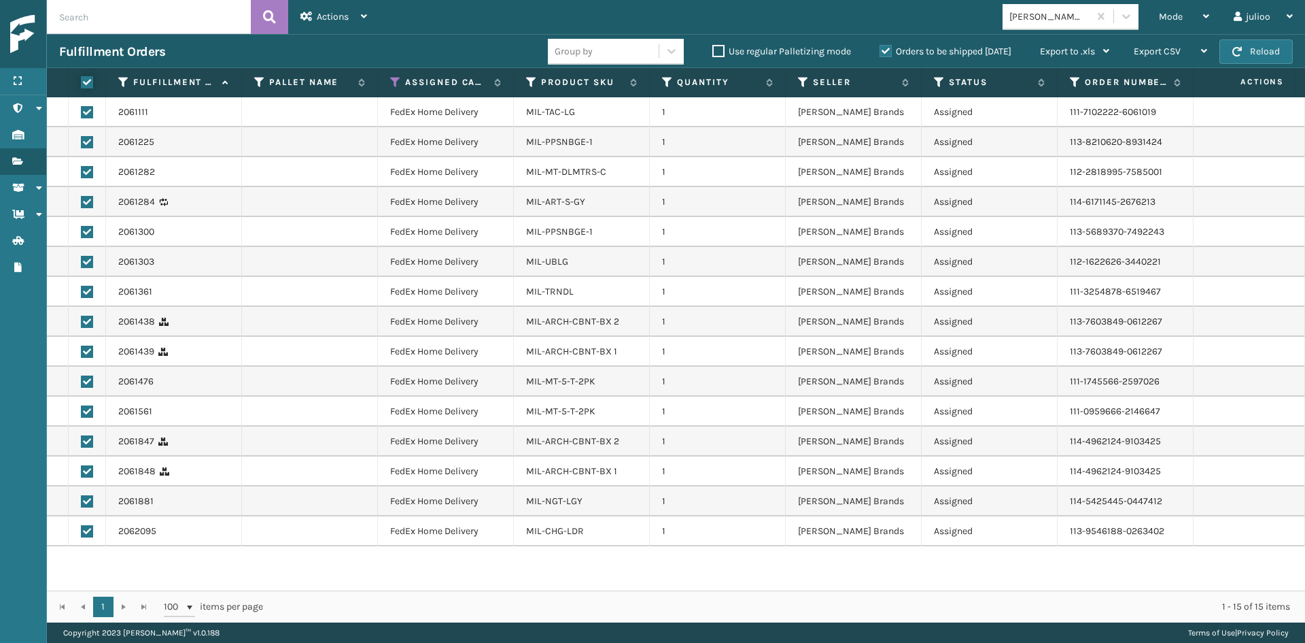
checkbox input "true"
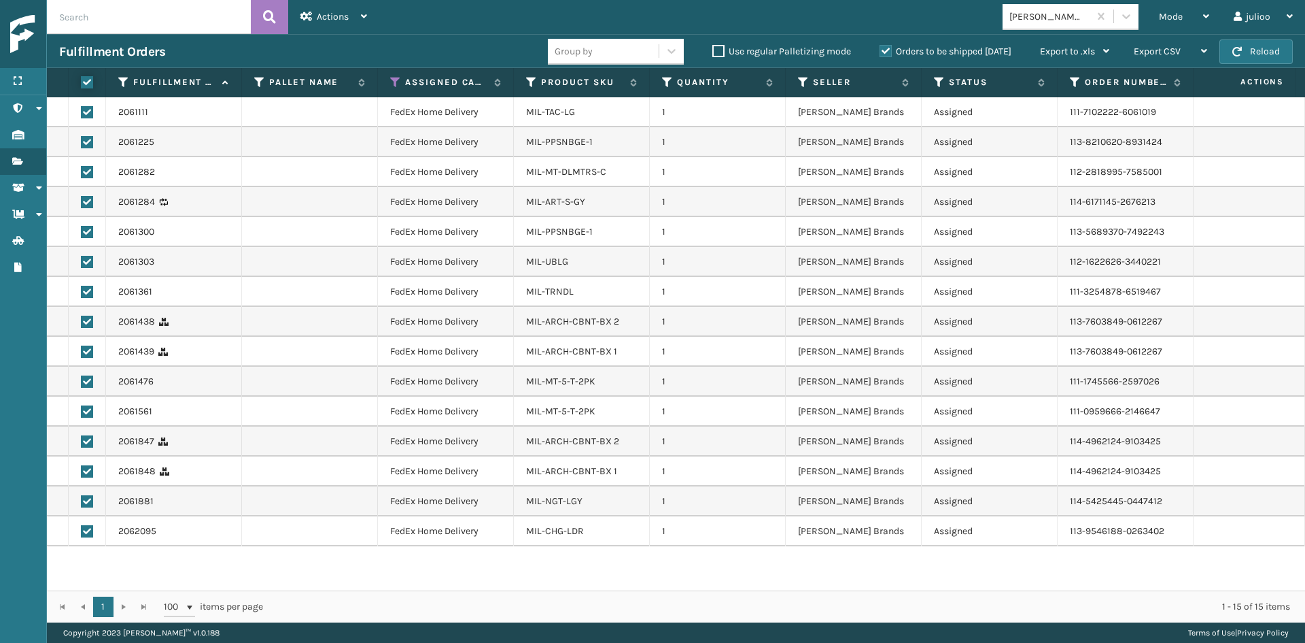
checkbox input "true"
click at [307, 12] on icon at bounding box center [307, 17] width 12 height 10
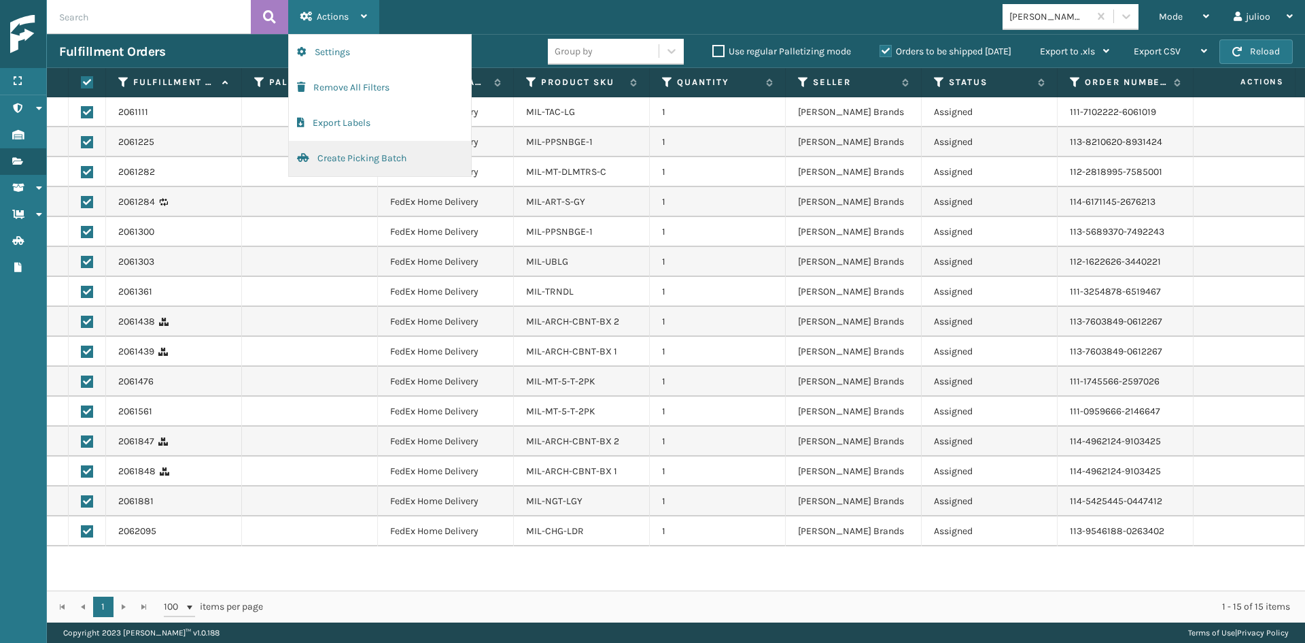
click at [346, 146] on button "Create Picking Batch" at bounding box center [380, 158] width 182 height 35
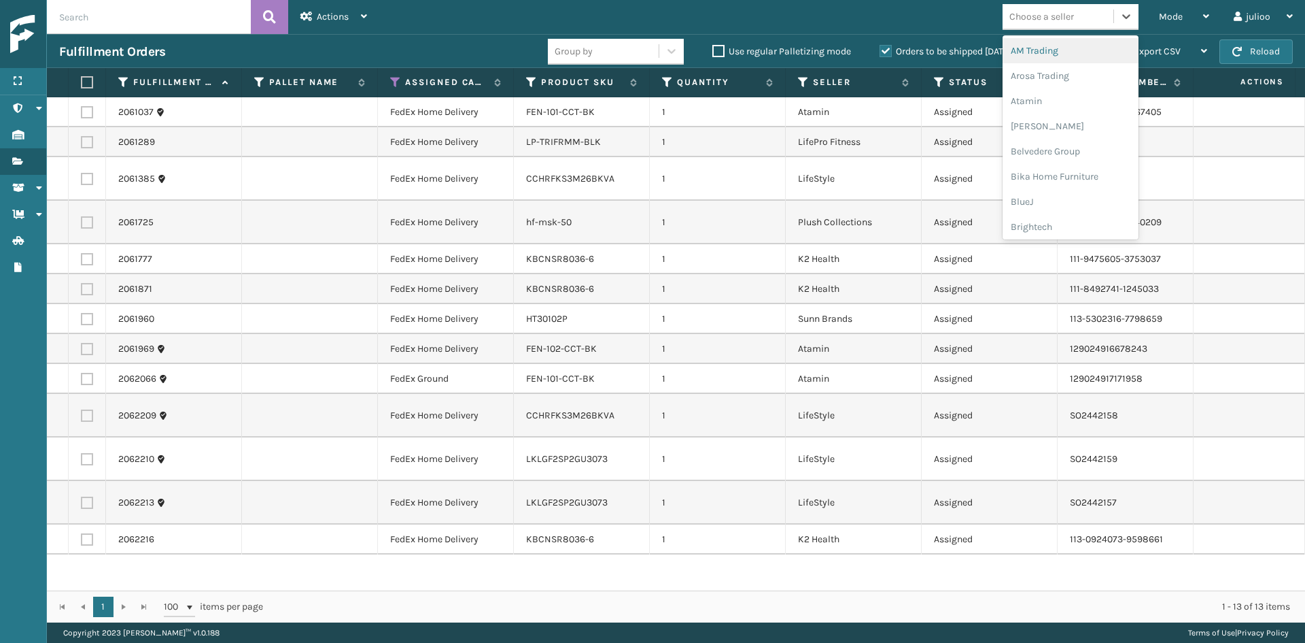
click at [1097, 5] on div "Choose a seller" at bounding box center [1058, 16] width 111 height 22
type input "ATAM"
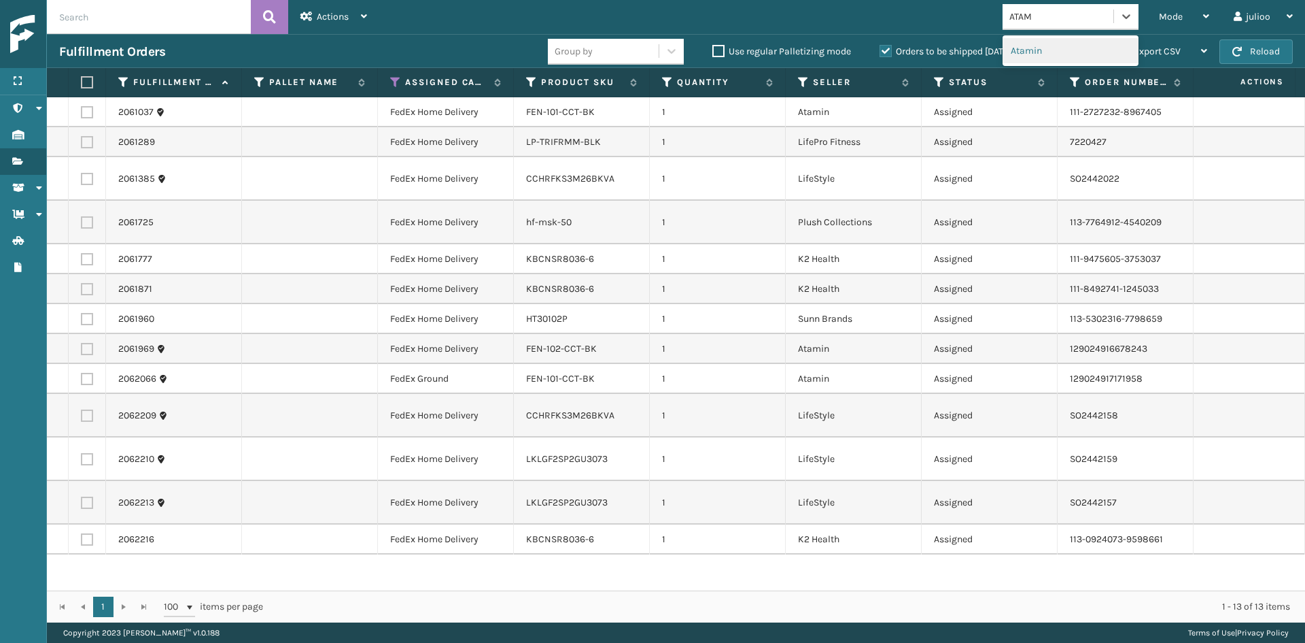
click at [1061, 55] on div "Atamin" at bounding box center [1071, 50] width 136 height 25
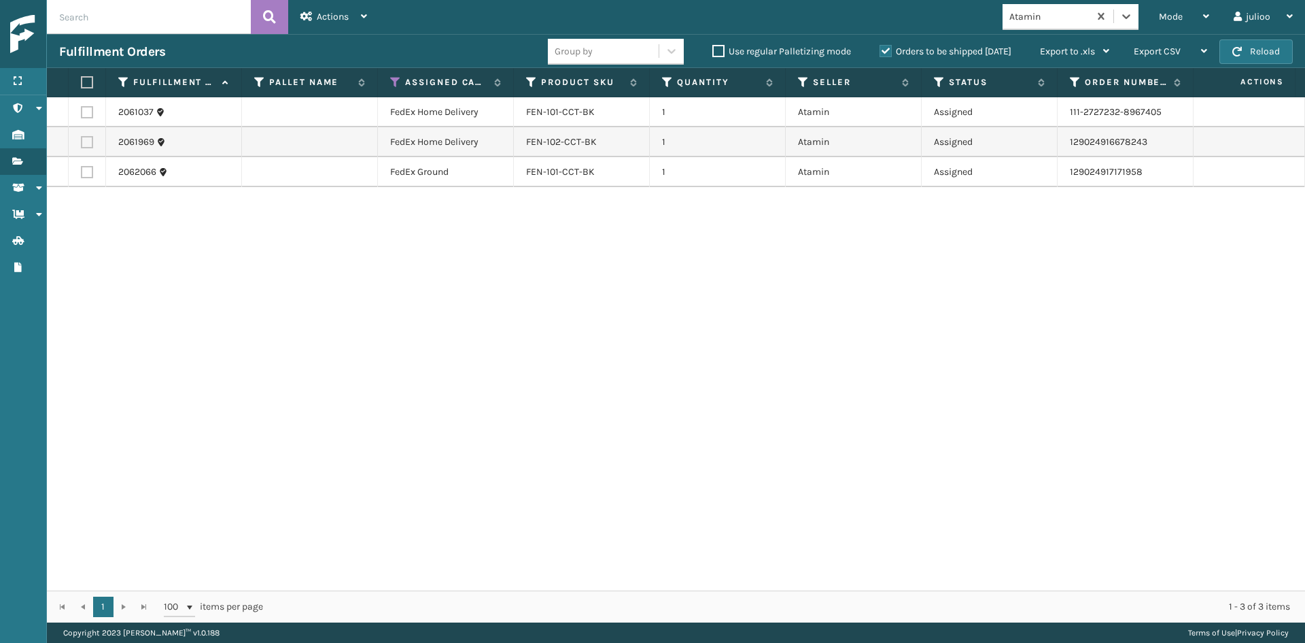
click at [89, 81] on label at bounding box center [85, 82] width 8 height 12
click at [82, 81] on input "checkbox" at bounding box center [81, 82] width 1 height 9
checkbox input "true"
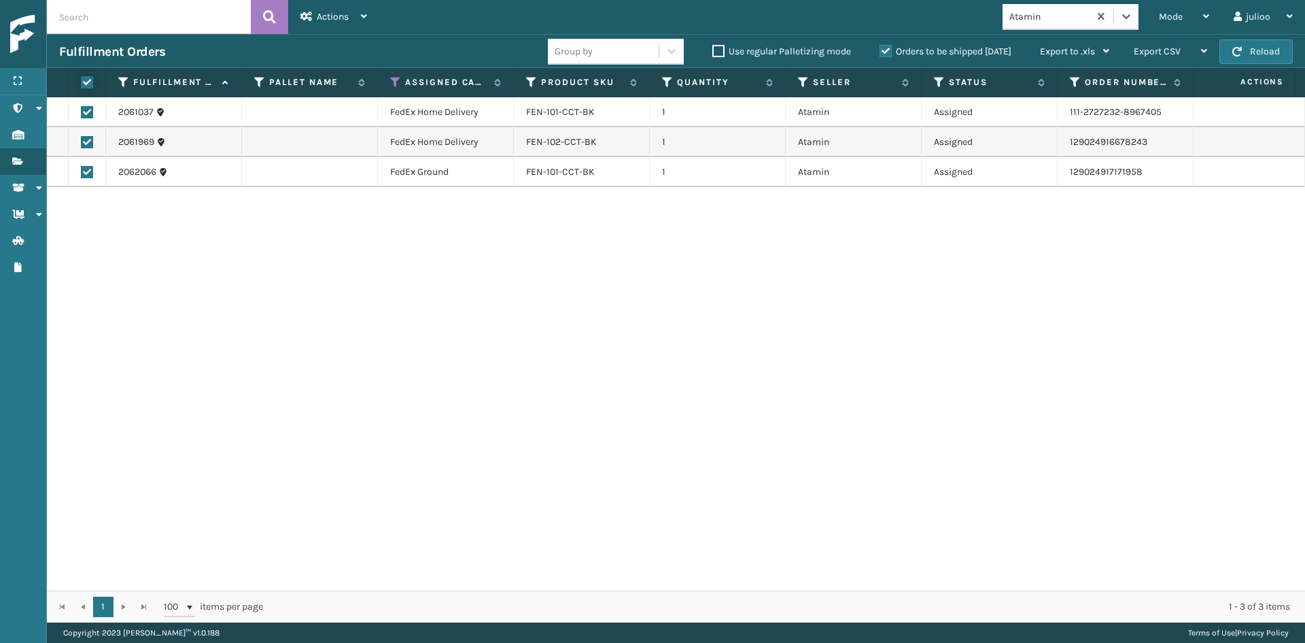
checkbox input "true"
click at [339, 12] on span "Actions" at bounding box center [333, 17] width 32 height 12
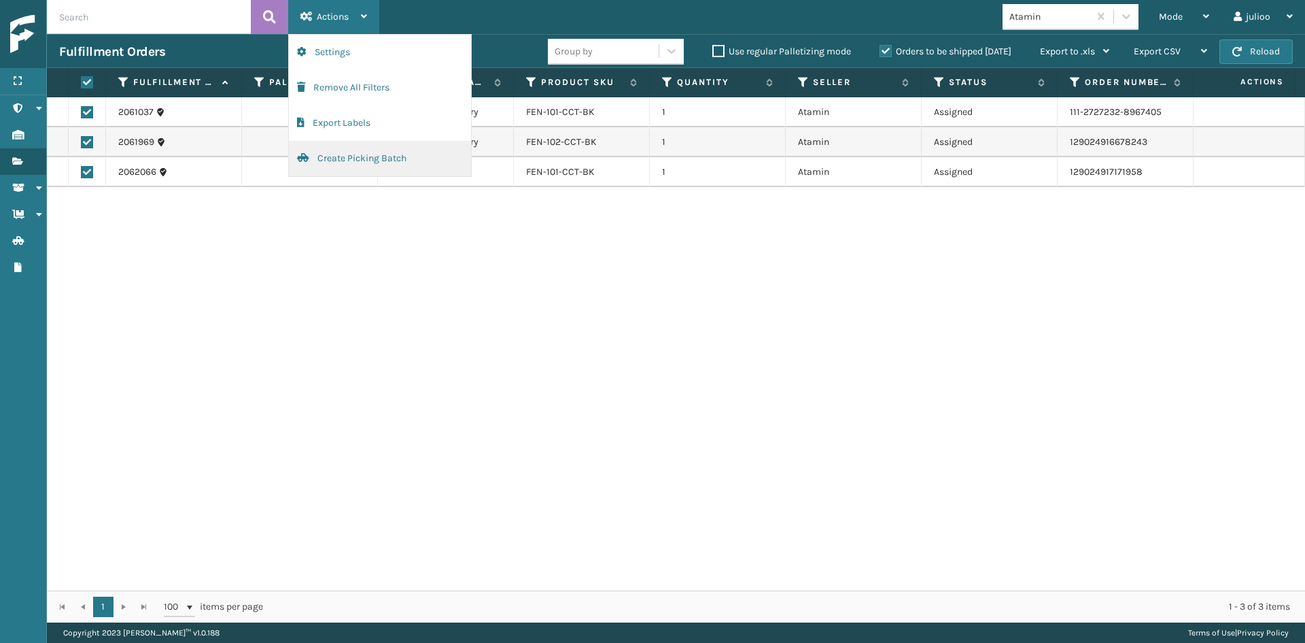
click at [317, 149] on button "Create Picking Batch" at bounding box center [380, 158] width 182 height 35
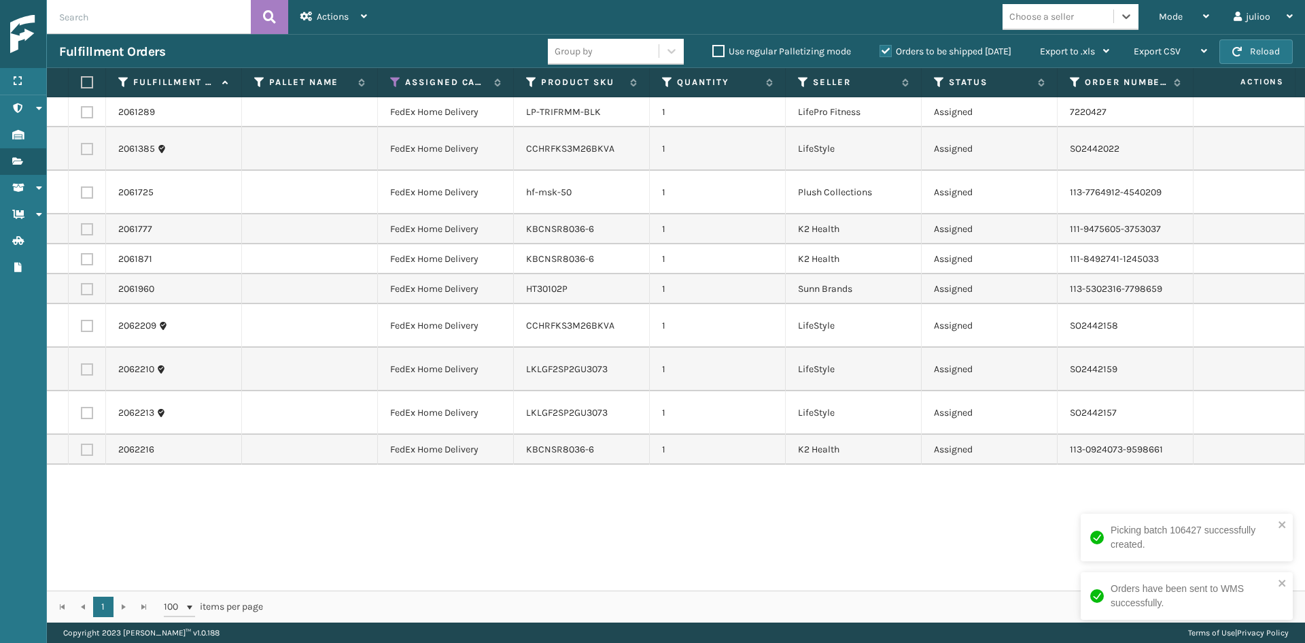
click at [1082, 12] on div "Choose a seller" at bounding box center [1058, 16] width 111 height 22
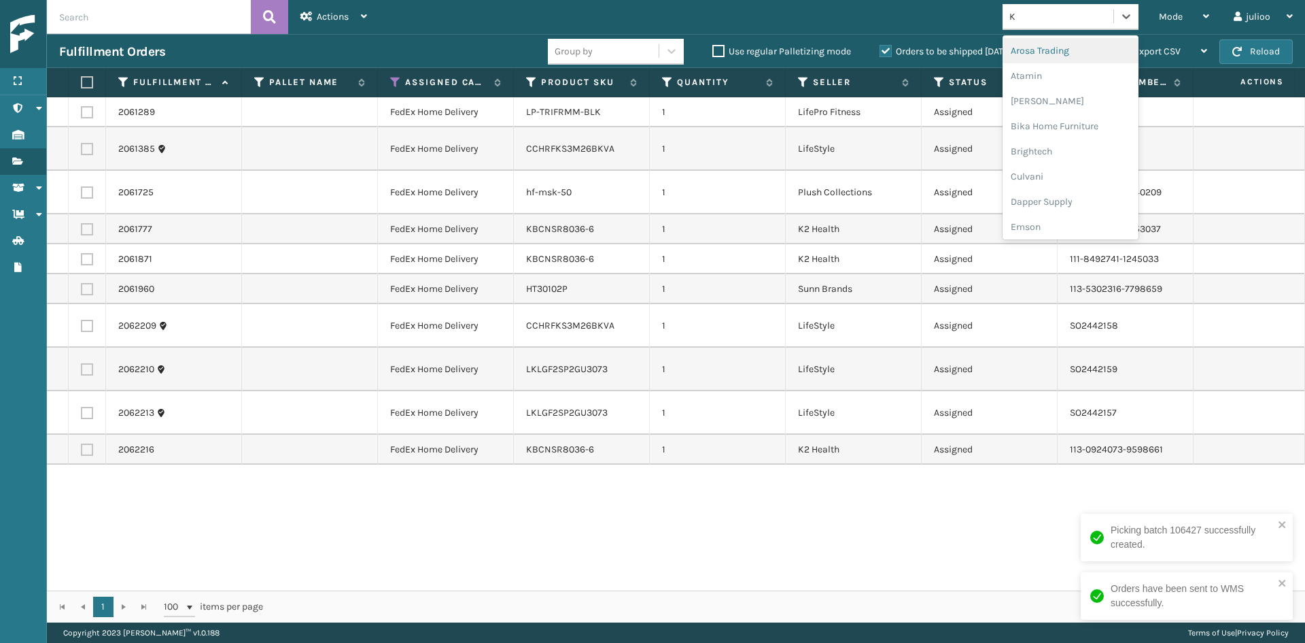
type input "K2"
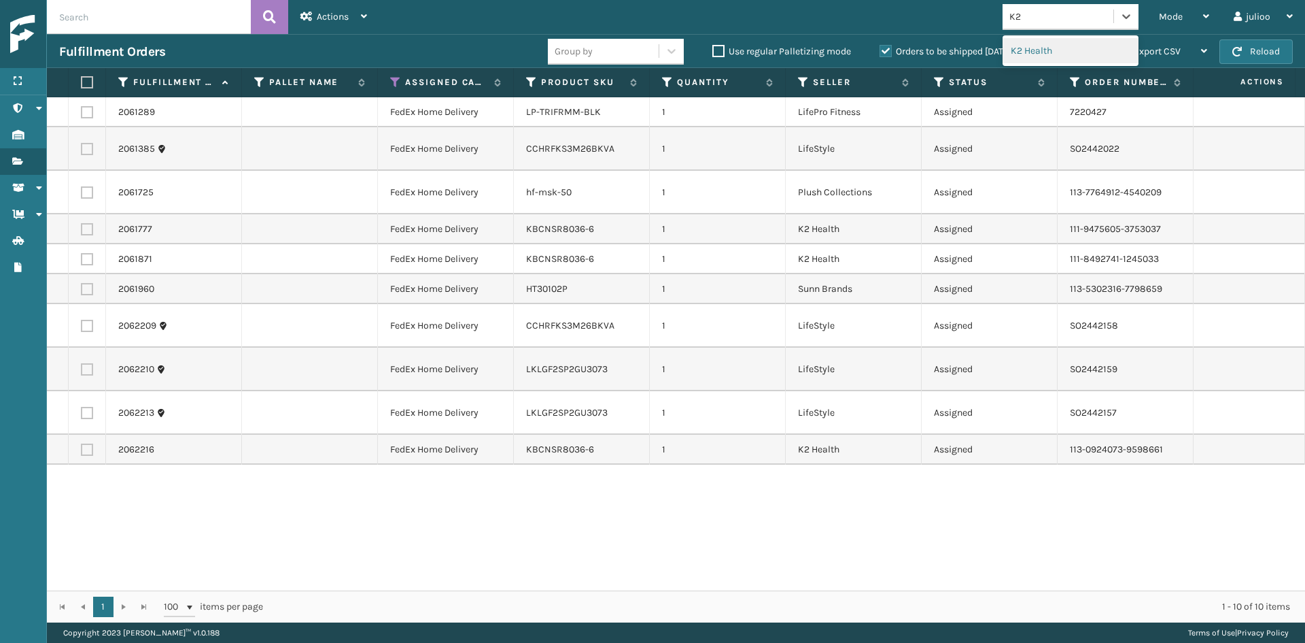
click at [1026, 48] on div "K2 Health" at bounding box center [1071, 50] width 136 height 25
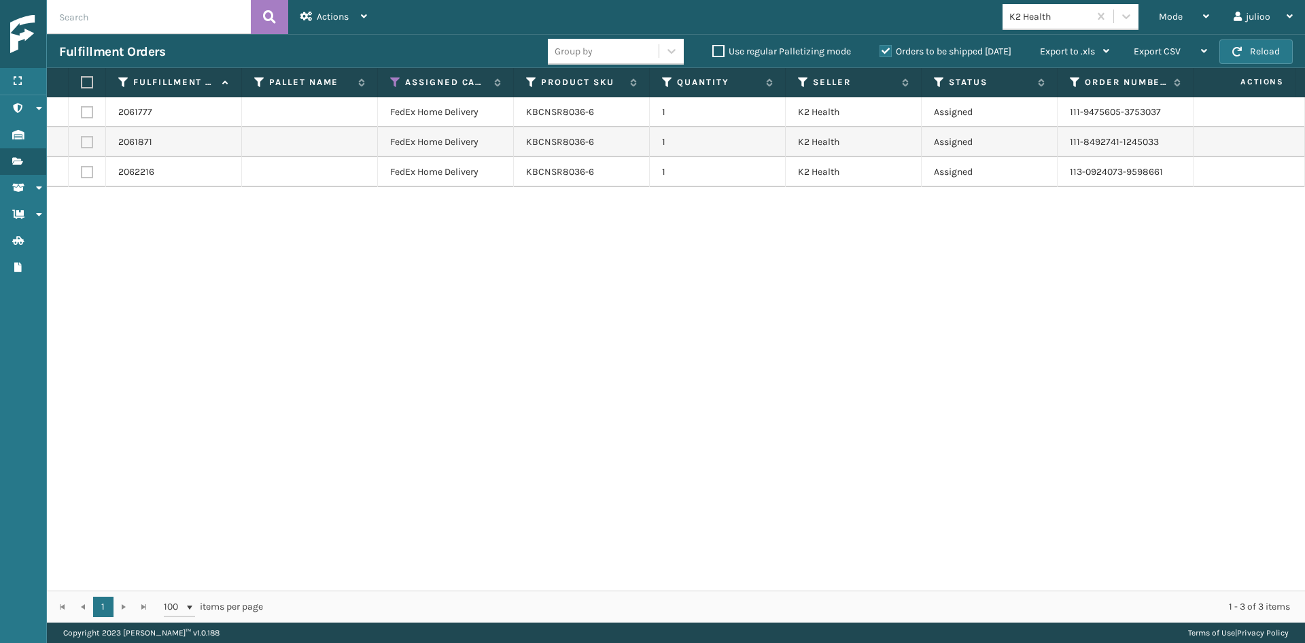
click at [81, 71] on th at bounding box center [87, 82] width 37 height 29
click at [84, 76] on label at bounding box center [85, 82] width 8 height 12
click at [82, 78] on input "checkbox" at bounding box center [81, 82] width 1 height 9
checkbox input "true"
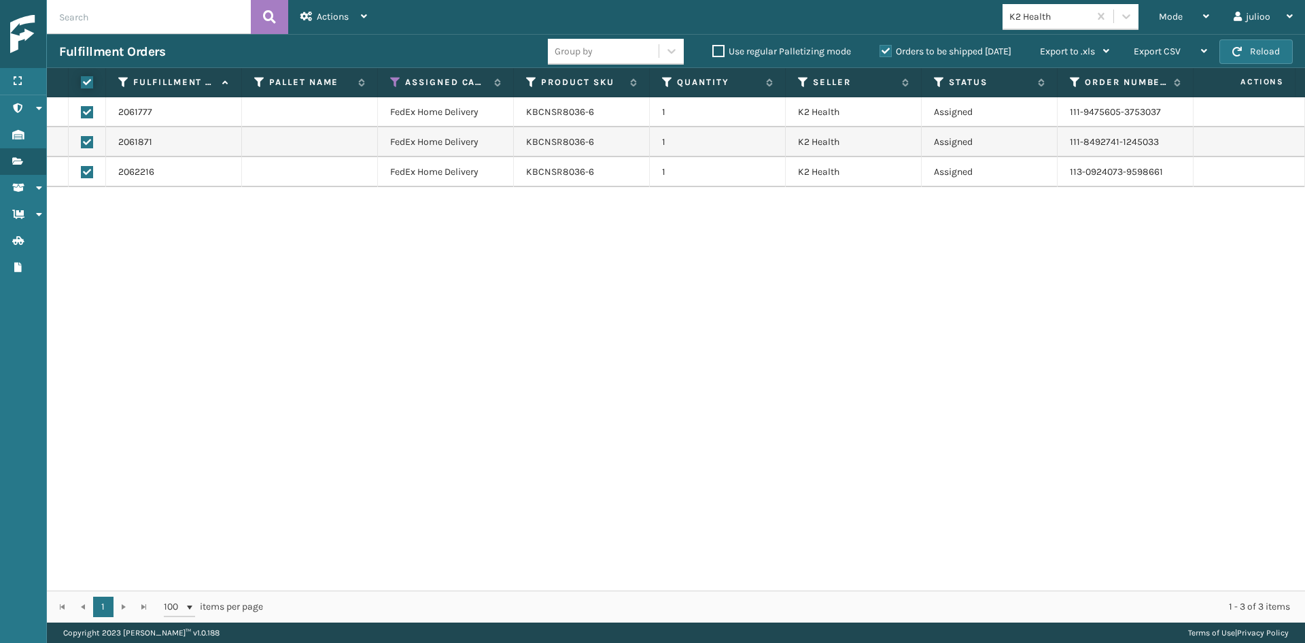
checkbox input "true"
click at [334, 7] on div "Actions" at bounding box center [334, 17] width 67 height 34
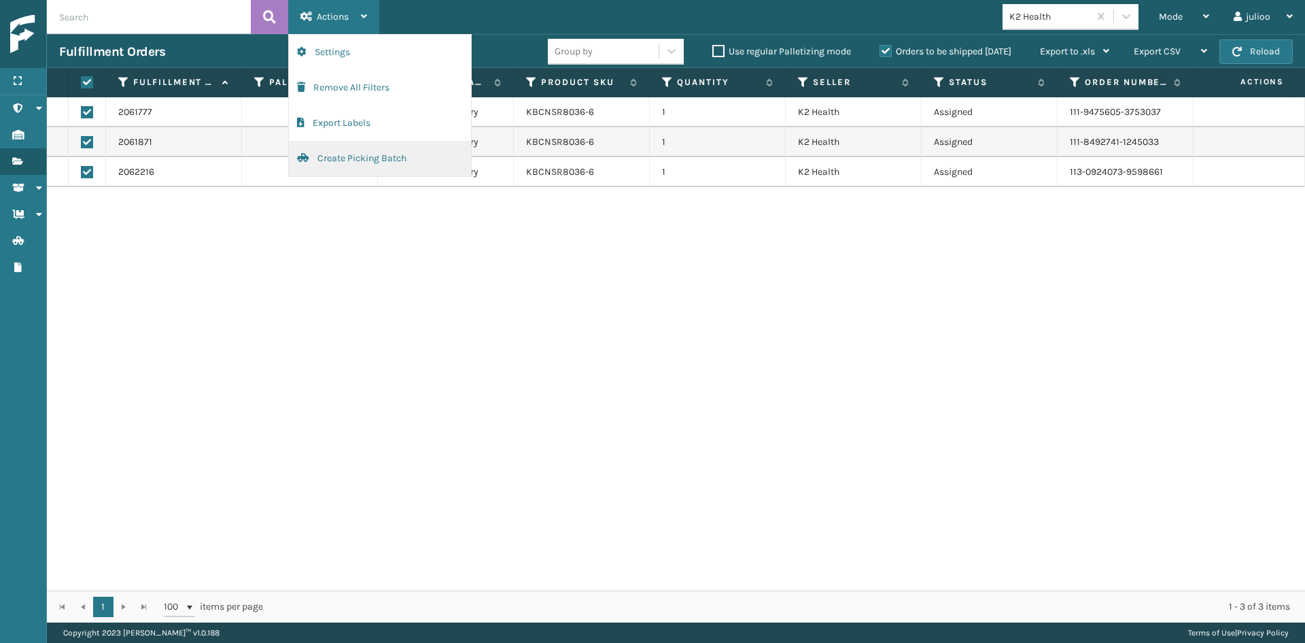
click at [335, 164] on button "Create Picking Batch" at bounding box center [380, 158] width 182 height 35
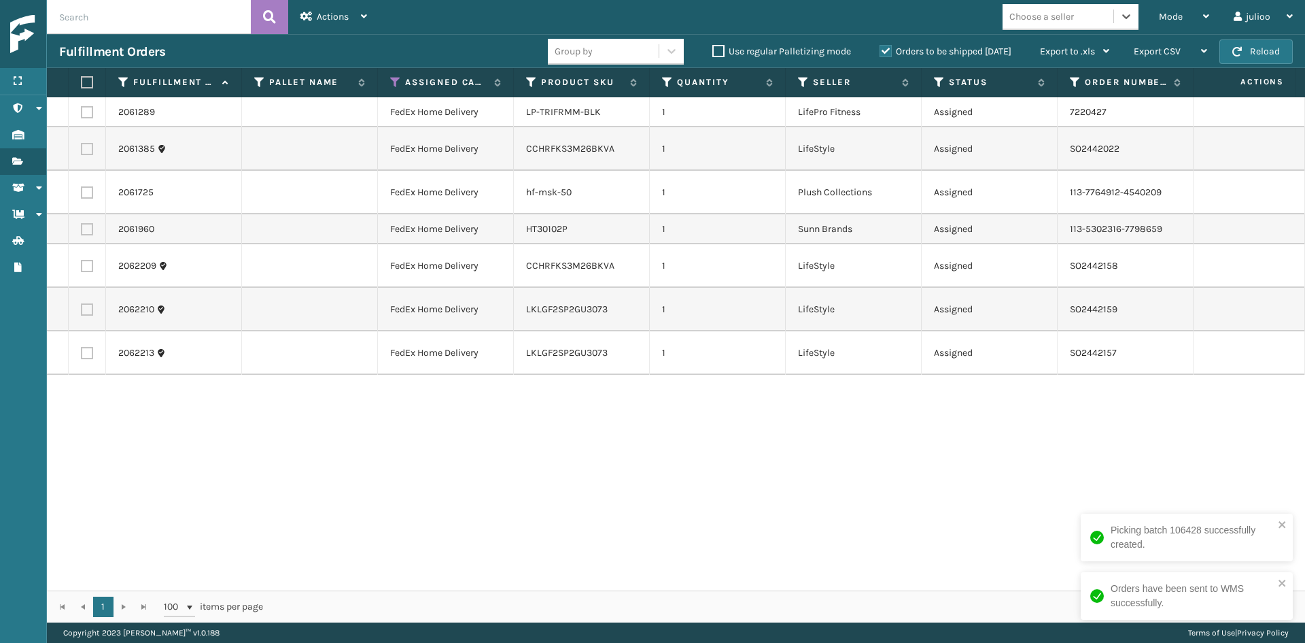
click at [1016, 10] on div "Choose a seller" at bounding box center [1042, 17] width 65 height 14
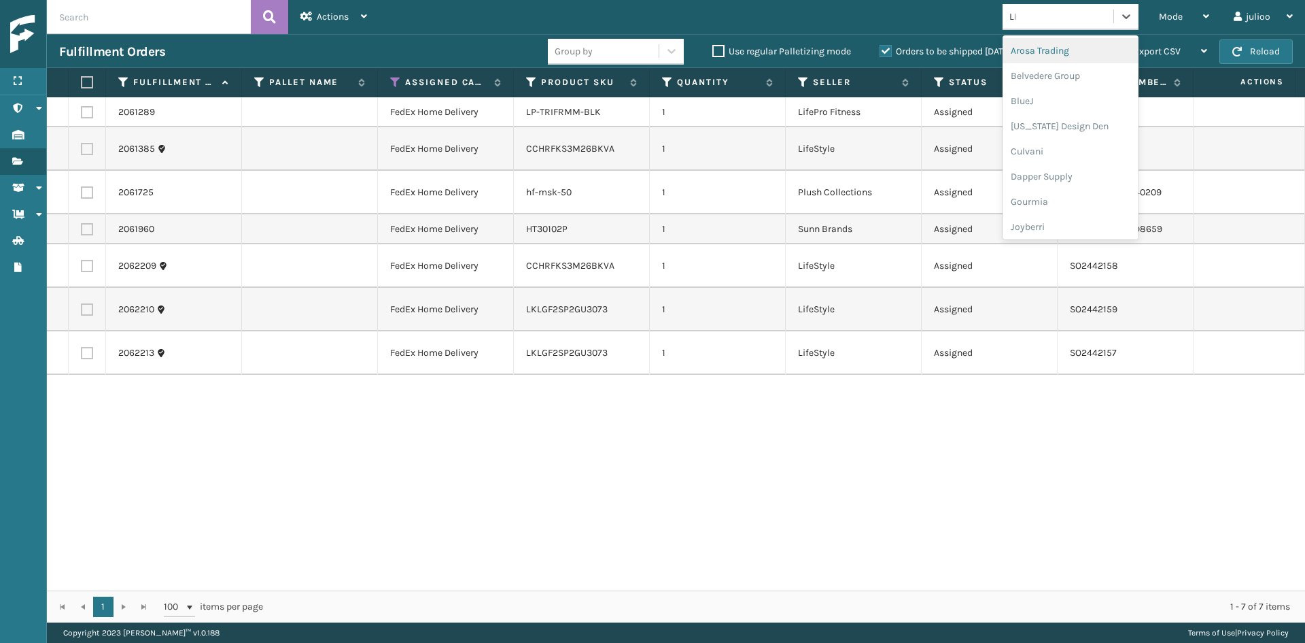
type input "LIF"
click at [1065, 80] on div "LifePro Fitness" at bounding box center [1071, 75] width 136 height 25
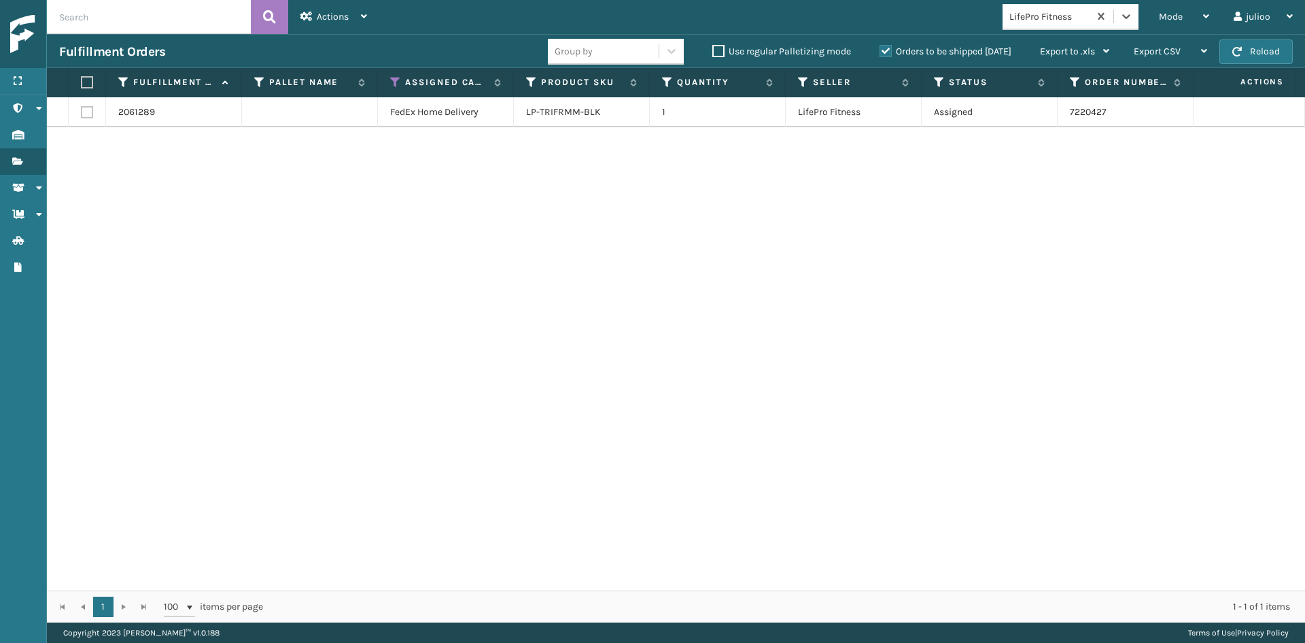
click at [84, 80] on label at bounding box center [85, 82] width 8 height 12
click at [82, 80] on input "checkbox" at bounding box center [81, 82] width 1 height 9
checkbox input "true"
click at [319, 16] on span "Actions" at bounding box center [333, 17] width 32 height 12
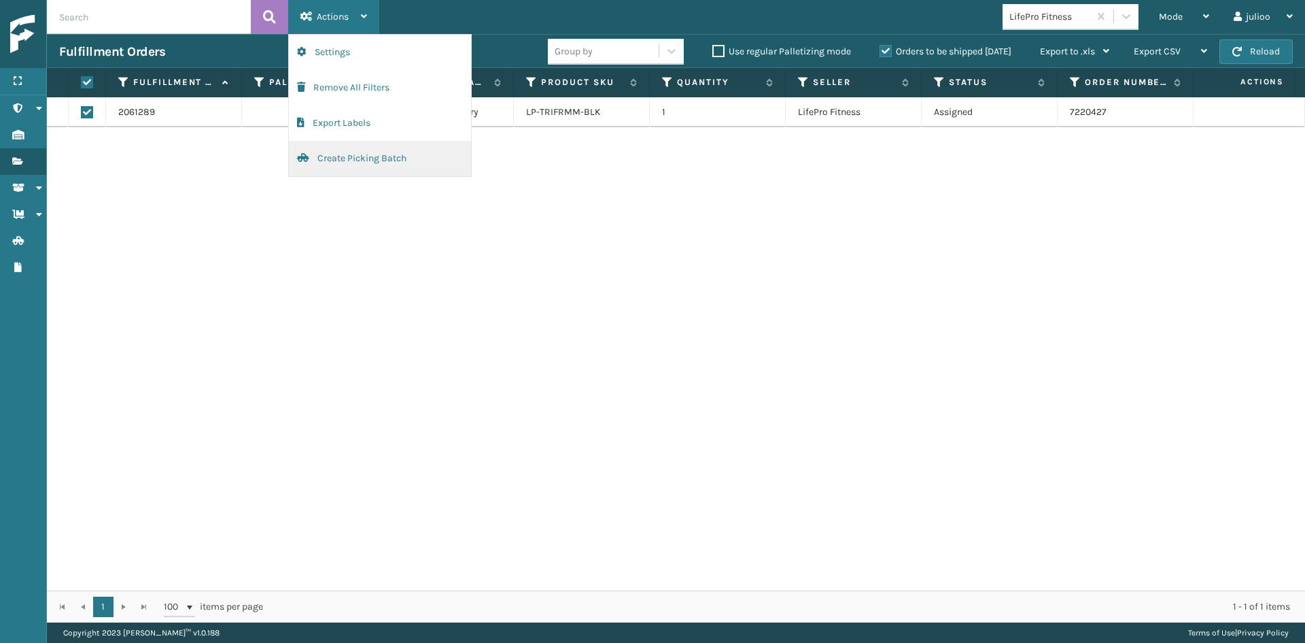
click at [364, 154] on button "Create Picking Batch" at bounding box center [380, 158] width 182 height 35
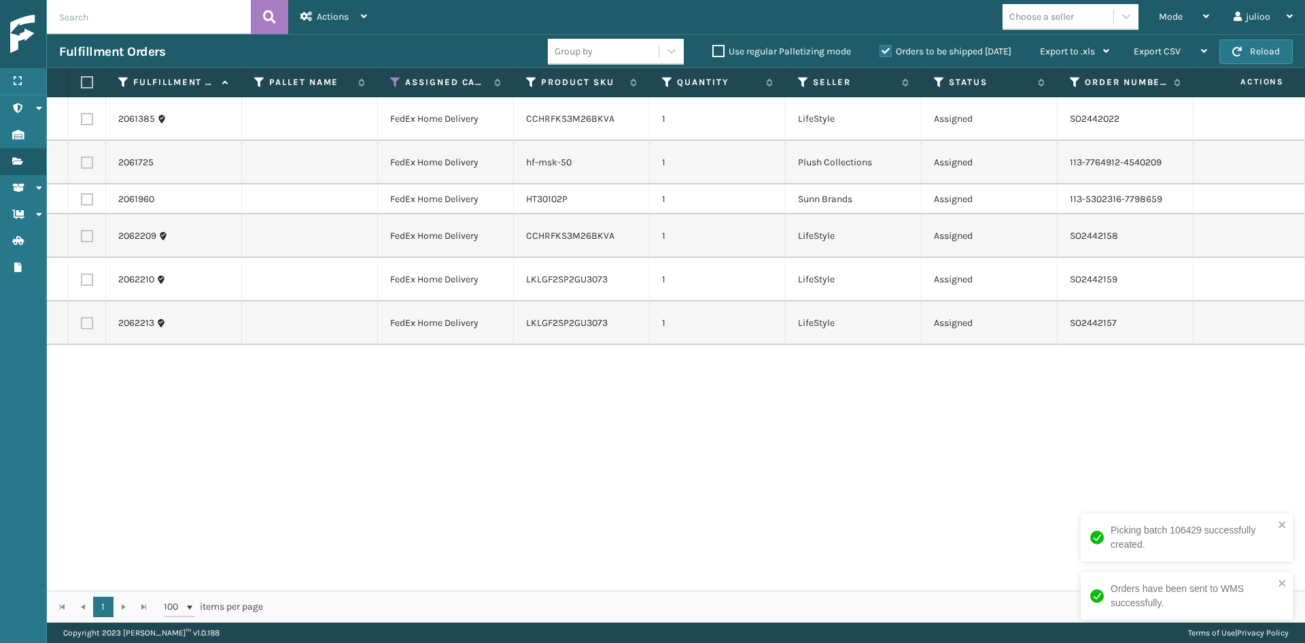
click at [91, 118] on label at bounding box center [87, 119] width 12 height 12
click at [82, 118] on input "checkbox" at bounding box center [81, 117] width 1 height 9
checkbox input "true"
click at [88, 237] on label at bounding box center [87, 236] width 12 height 12
click at [82, 237] on input "checkbox" at bounding box center [81, 234] width 1 height 9
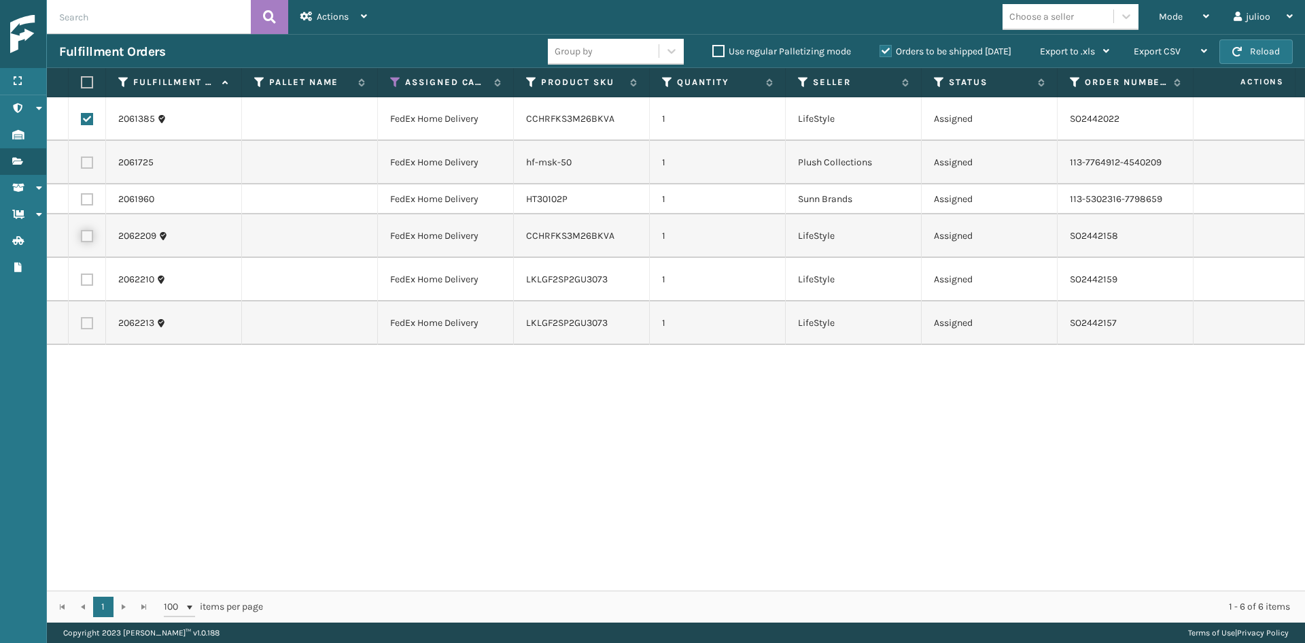
checkbox input "true"
click at [87, 277] on label at bounding box center [87, 279] width 12 height 12
click at [82, 277] on input "checkbox" at bounding box center [81, 277] width 1 height 9
checkbox input "true"
click at [82, 329] on td at bounding box center [87, 323] width 37 height 44
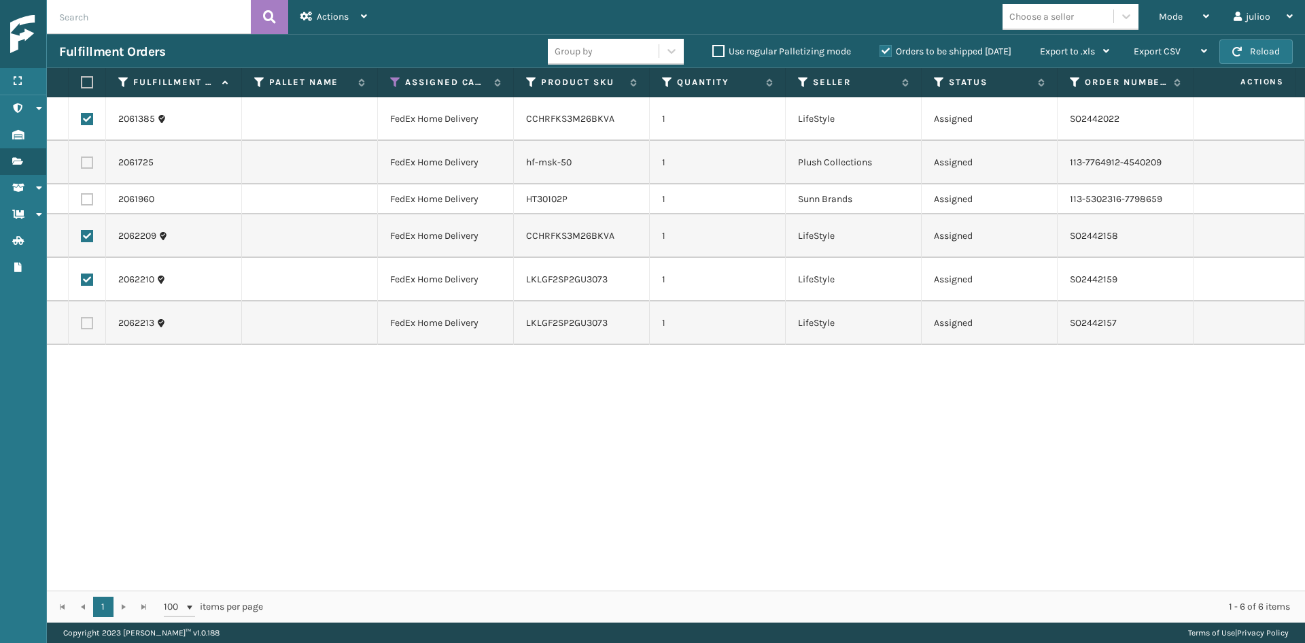
click at [92, 320] on label at bounding box center [87, 323] width 12 height 12
click at [82, 320] on input "checkbox" at bounding box center [81, 321] width 1 height 9
checkbox input "true"
click at [324, 24] on div "Actions" at bounding box center [334, 17] width 67 height 34
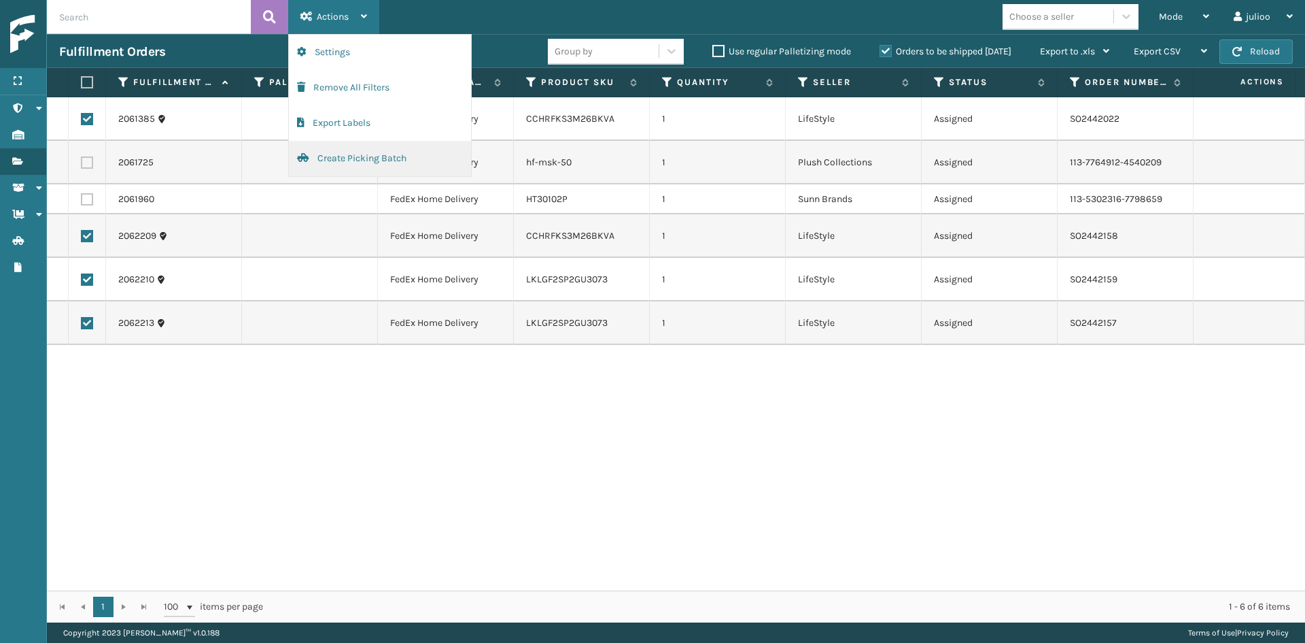
click at [347, 159] on button "Create Picking Batch" at bounding box center [380, 158] width 182 height 35
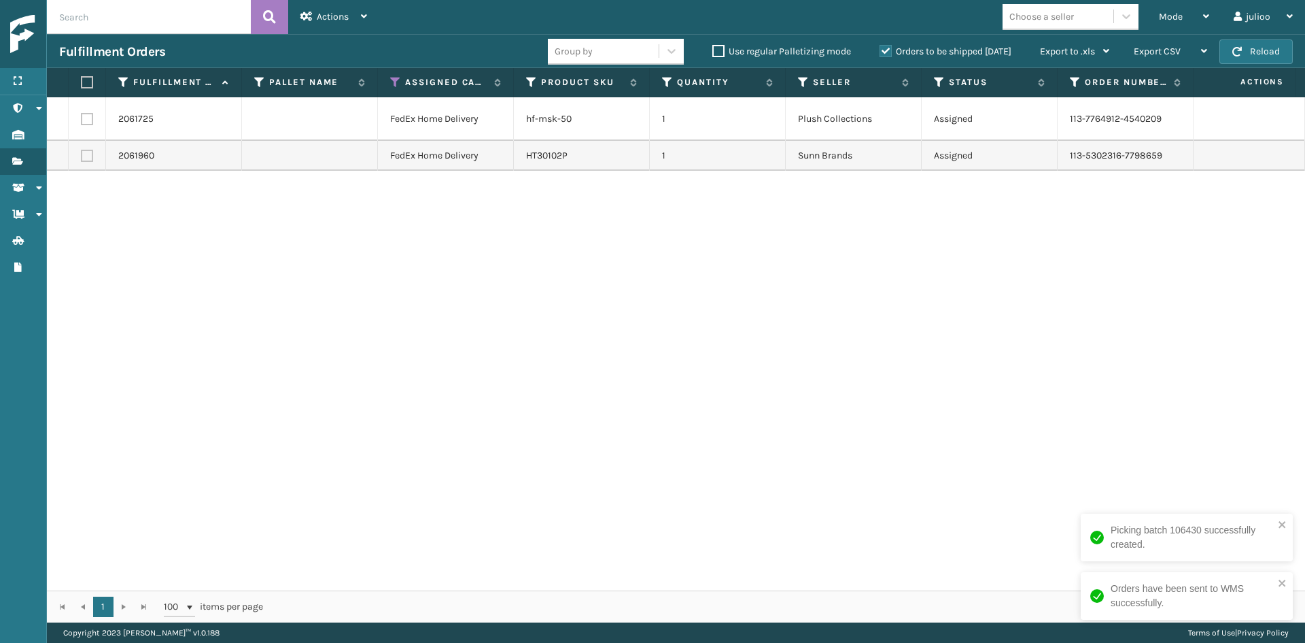
click at [88, 82] on label at bounding box center [85, 82] width 8 height 12
click at [82, 82] on input "checkbox" at bounding box center [81, 82] width 1 height 9
checkbox input "true"
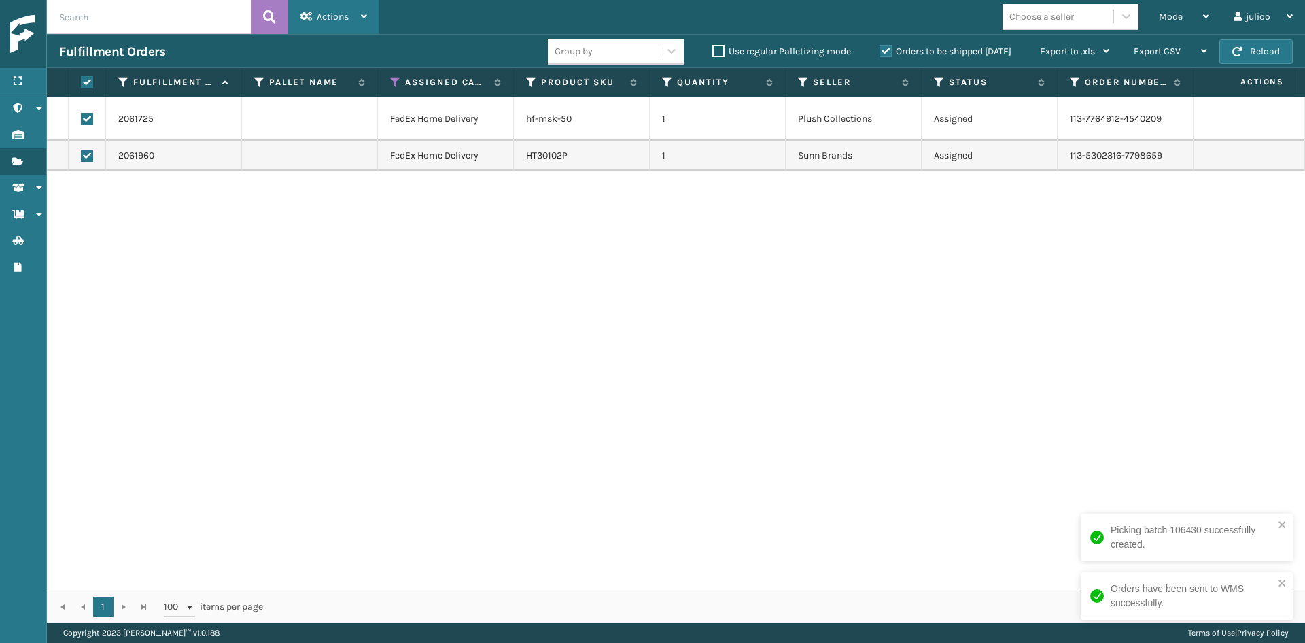
click at [348, 11] on span "Actions" at bounding box center [333, 17] width 32 height 12
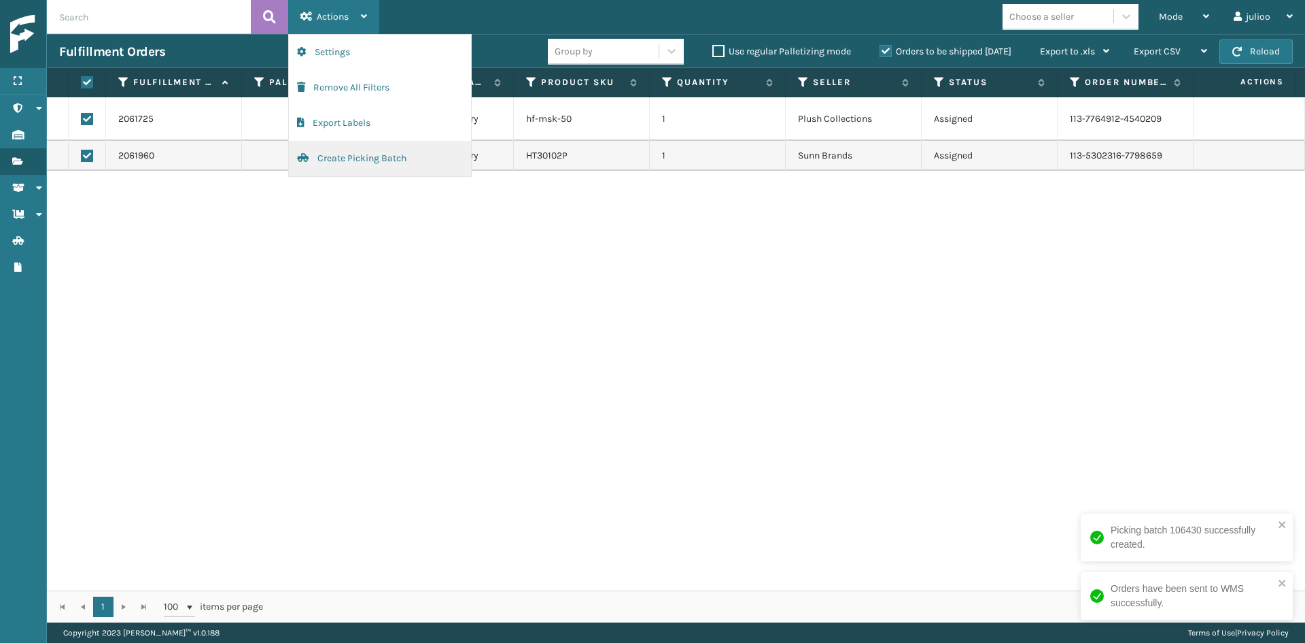
click at [378, 165] on button "Create Picking Batch" at bounding box center [380, 158] width 182 height 35
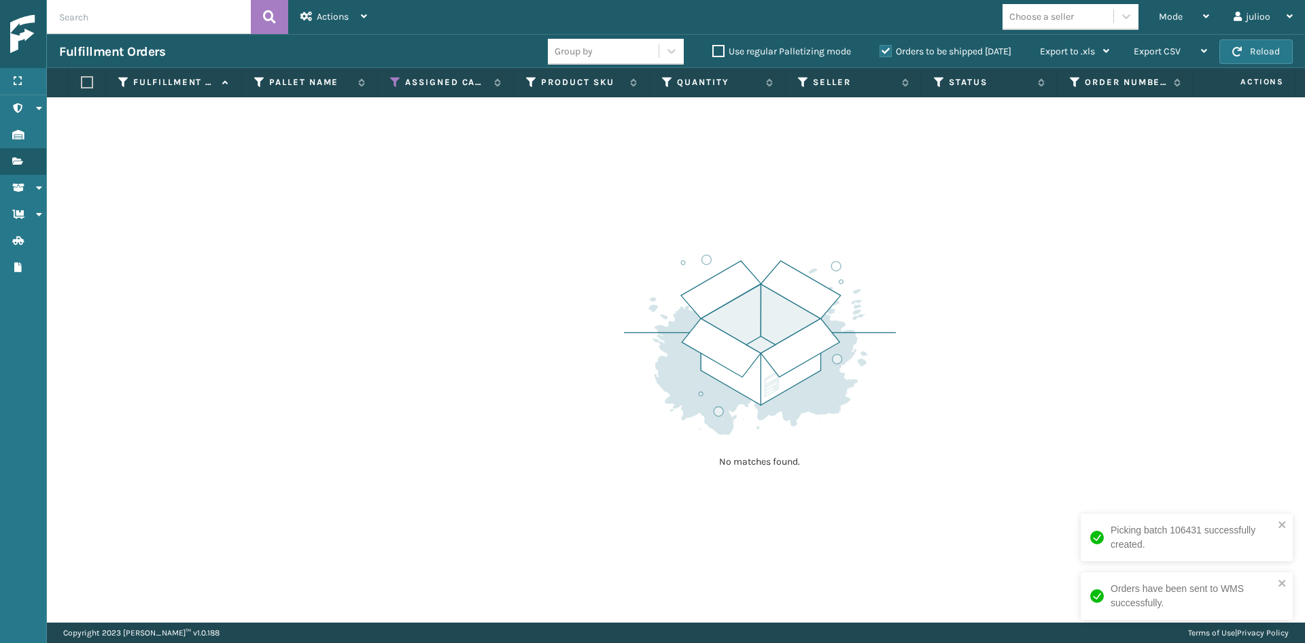
click at [1091, 17] on div "Choose a seller" at bounding box center [1058, 16] width 111 height 22
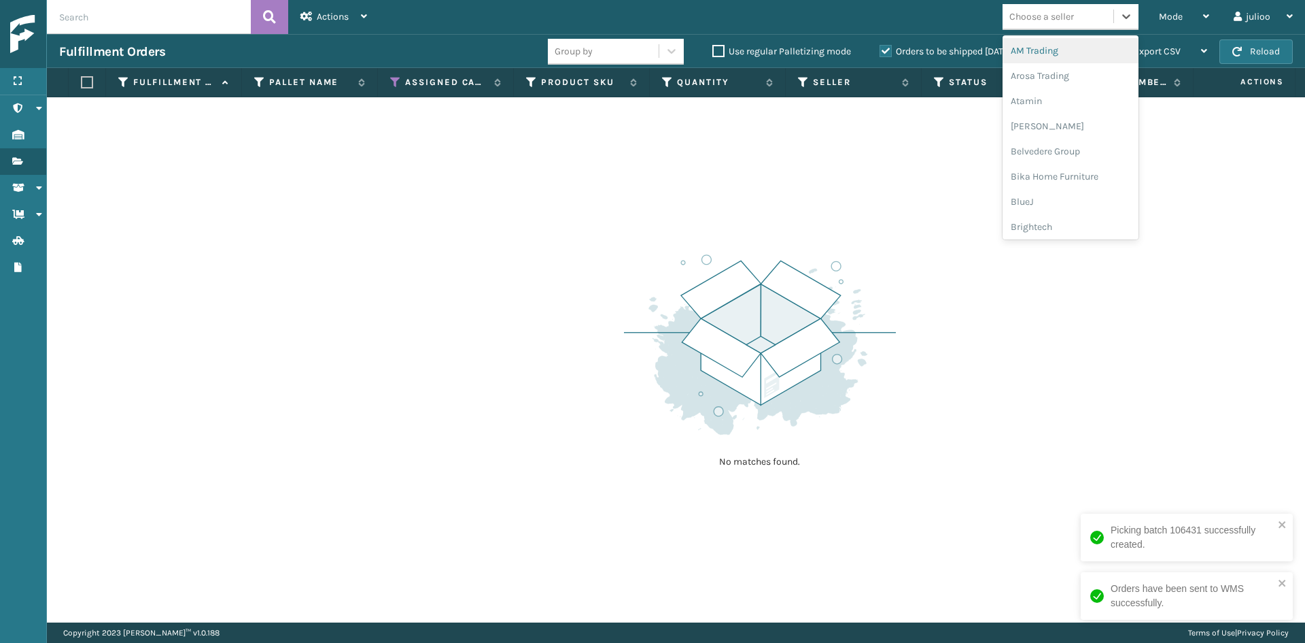
click at [632, 121] on div "No matches found." at bounding box center [676, 359] width 1259 height 525
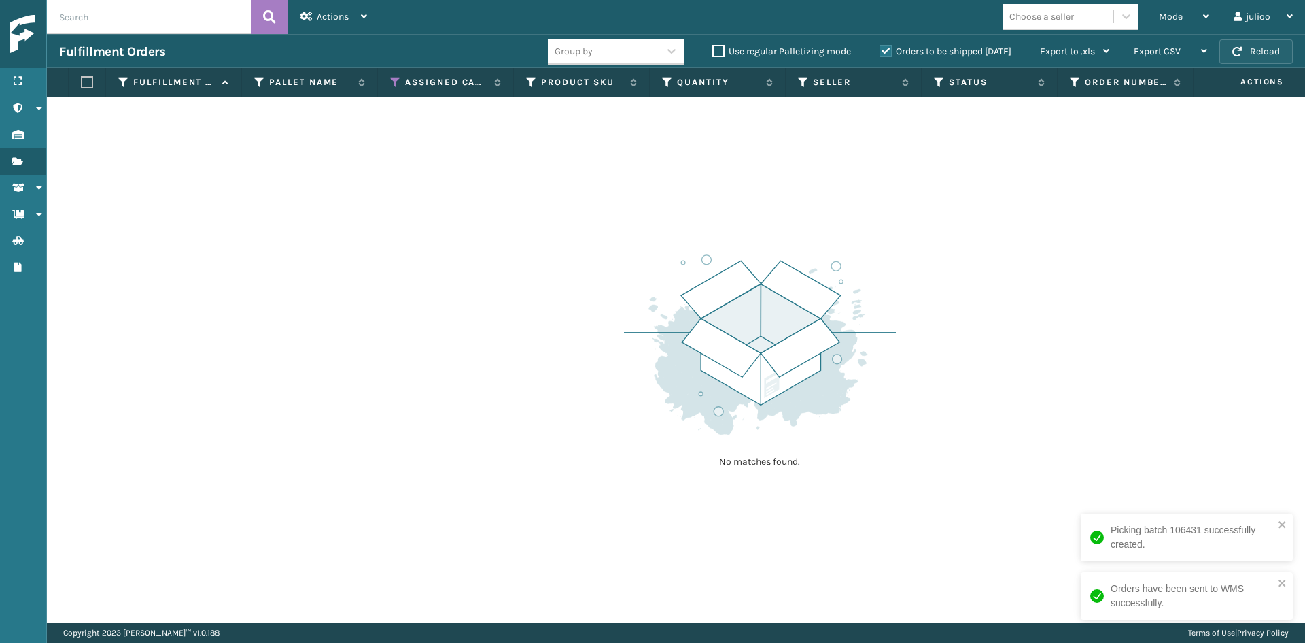
click at [1268, 43] on button "Reload" at bounding box center [1256, 51] width 73 height 24
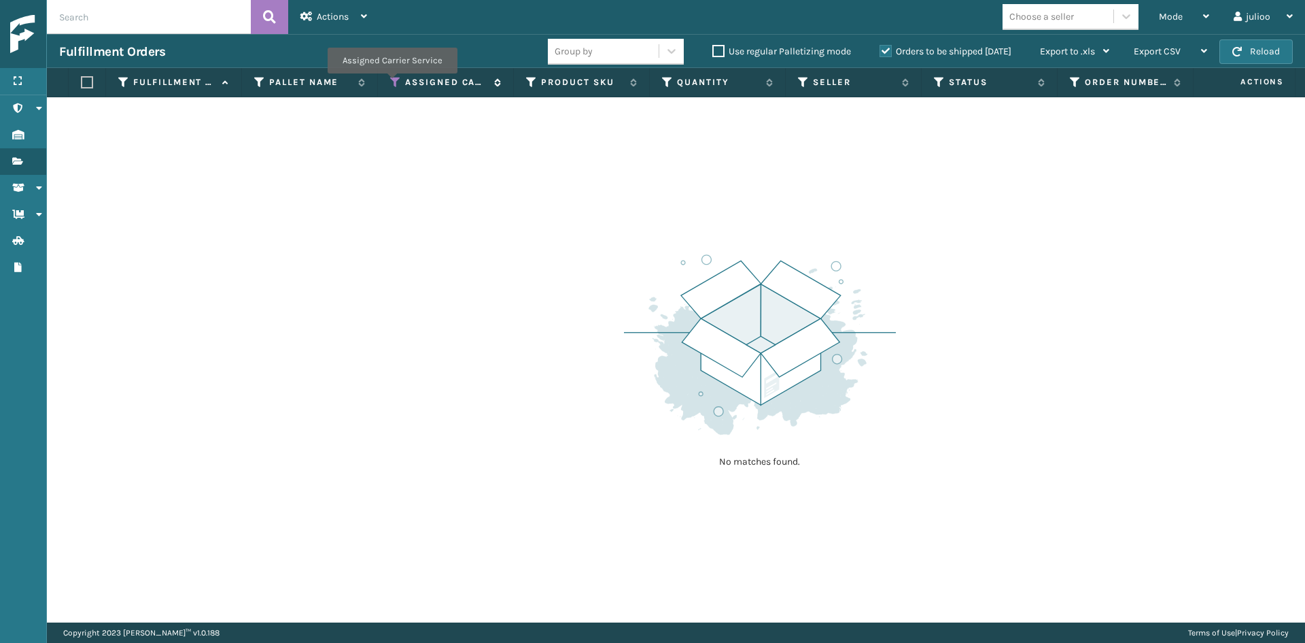
click at [392, 80] on icon at bounding box center [395, 82] width 11 height 12
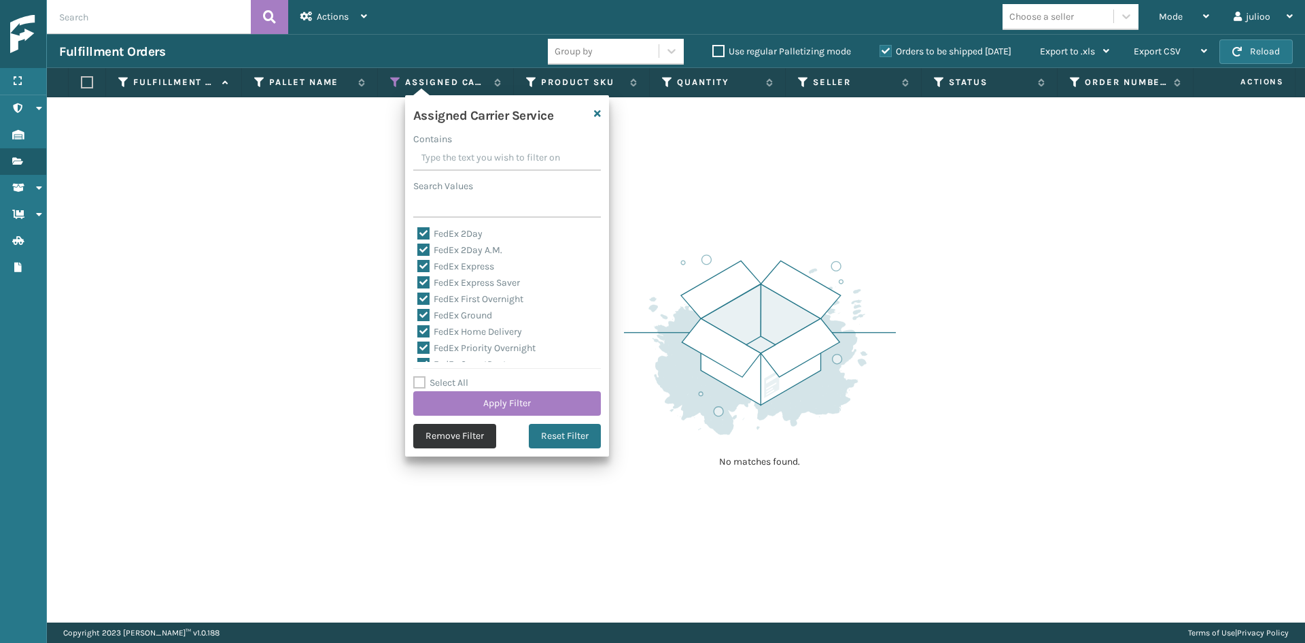
click at [460, 432] on button "Remove Filter" at bounding box center [454, 436] width 83 height 24
